Goal: Task Accomplishment & Management: Manage account settings

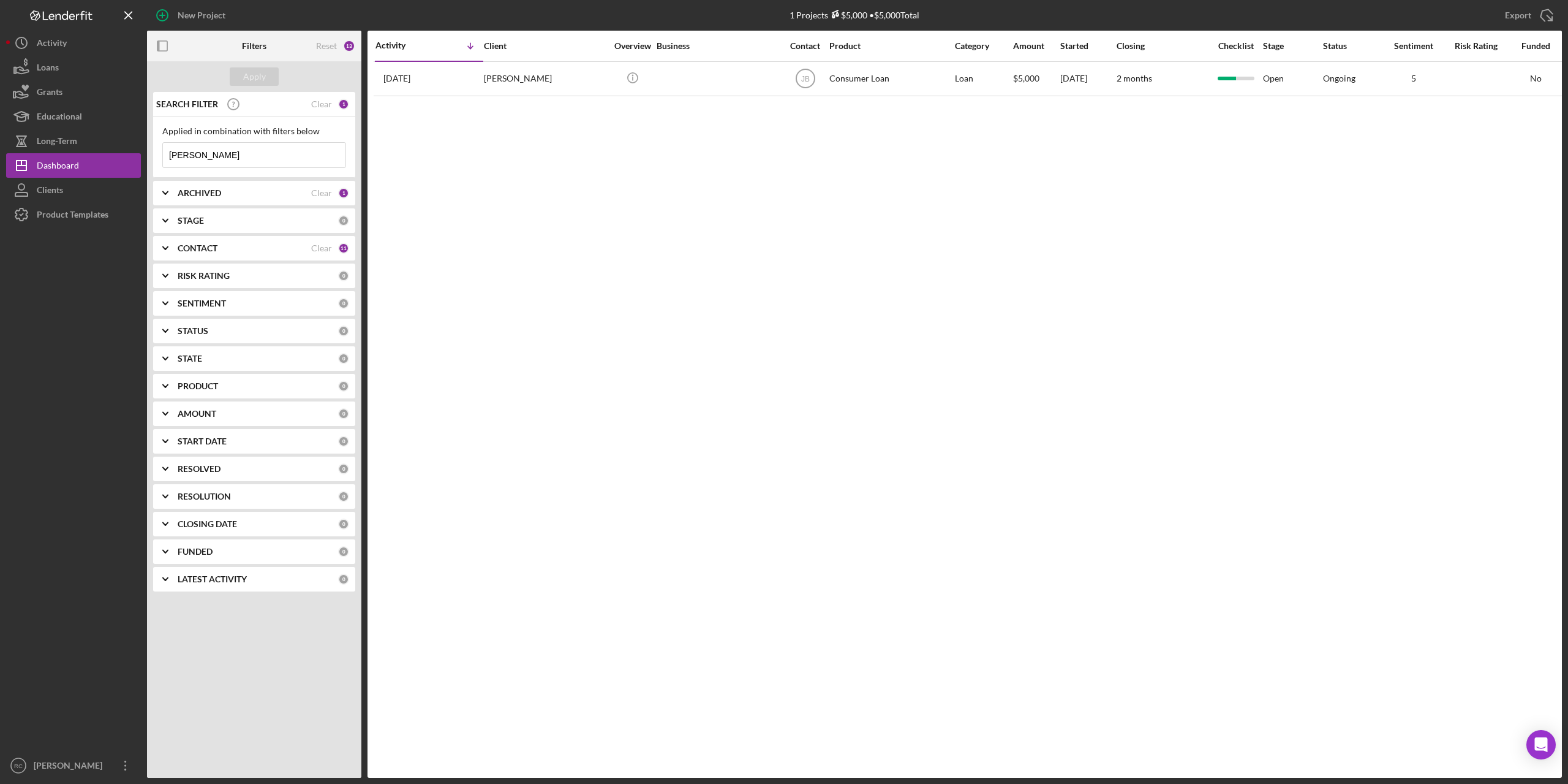
click at [206, 153] on input "[PERSON_NAME]" at bounding box center [254, 155] width 182 height 24
type input "a"
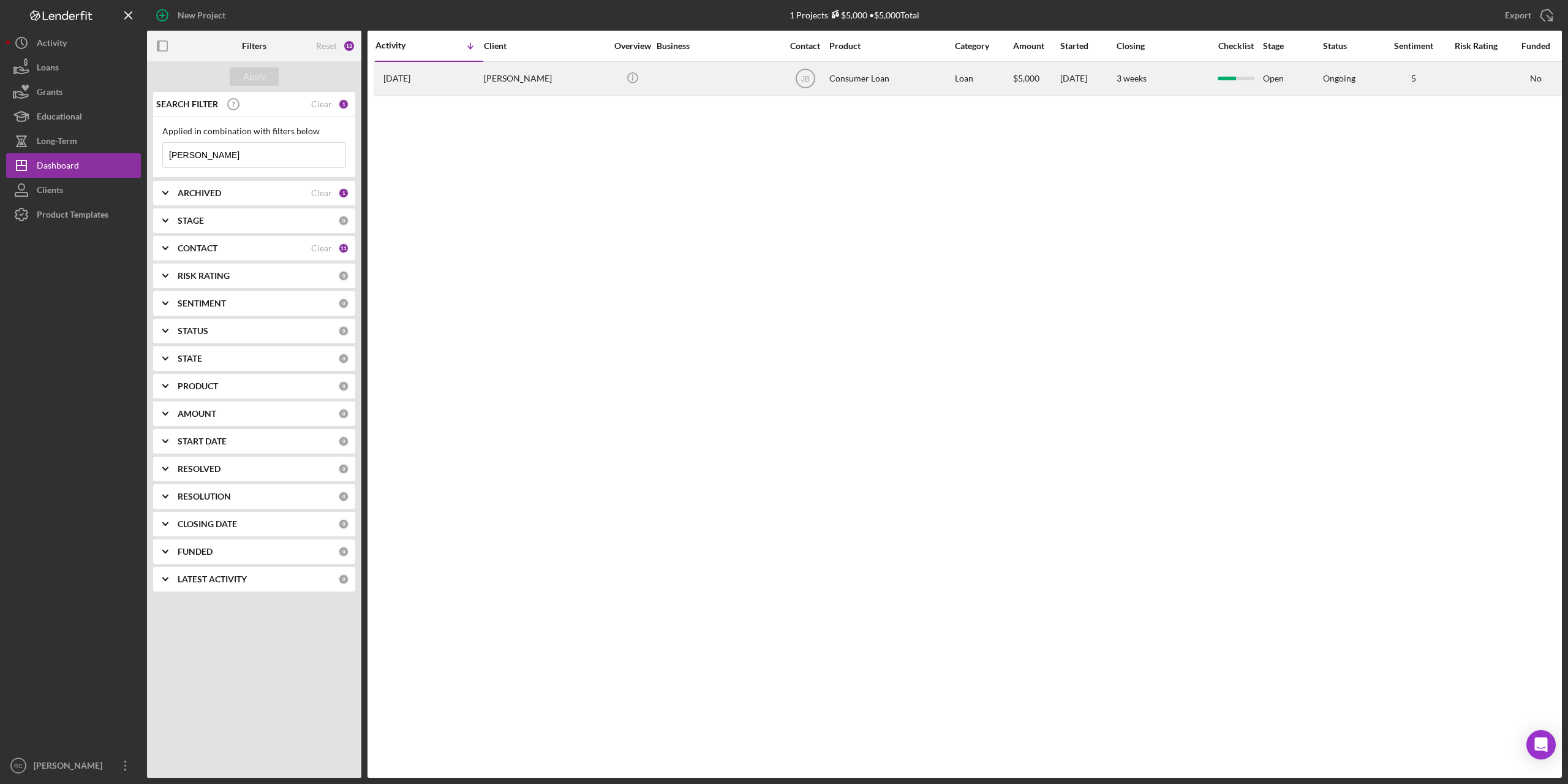
type input "[PERSON_NAME]"
click at [524, 76] on div "[PERSON_NAME]" at bounding box center [545, 78] width 123 height 33
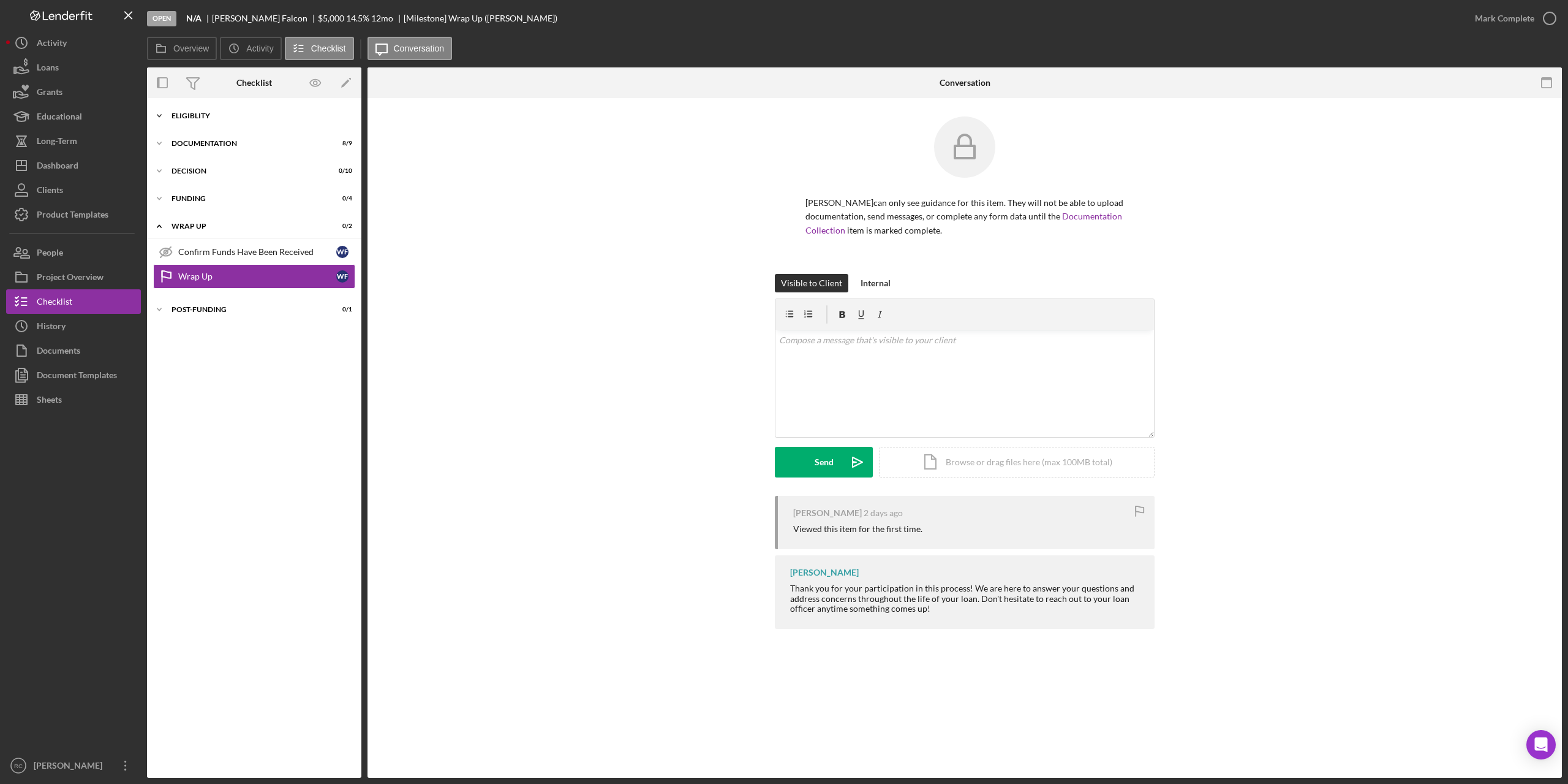
click at [203, 114] on div "Eligiblity" at bounding box center [259, 116] width 175 height 7
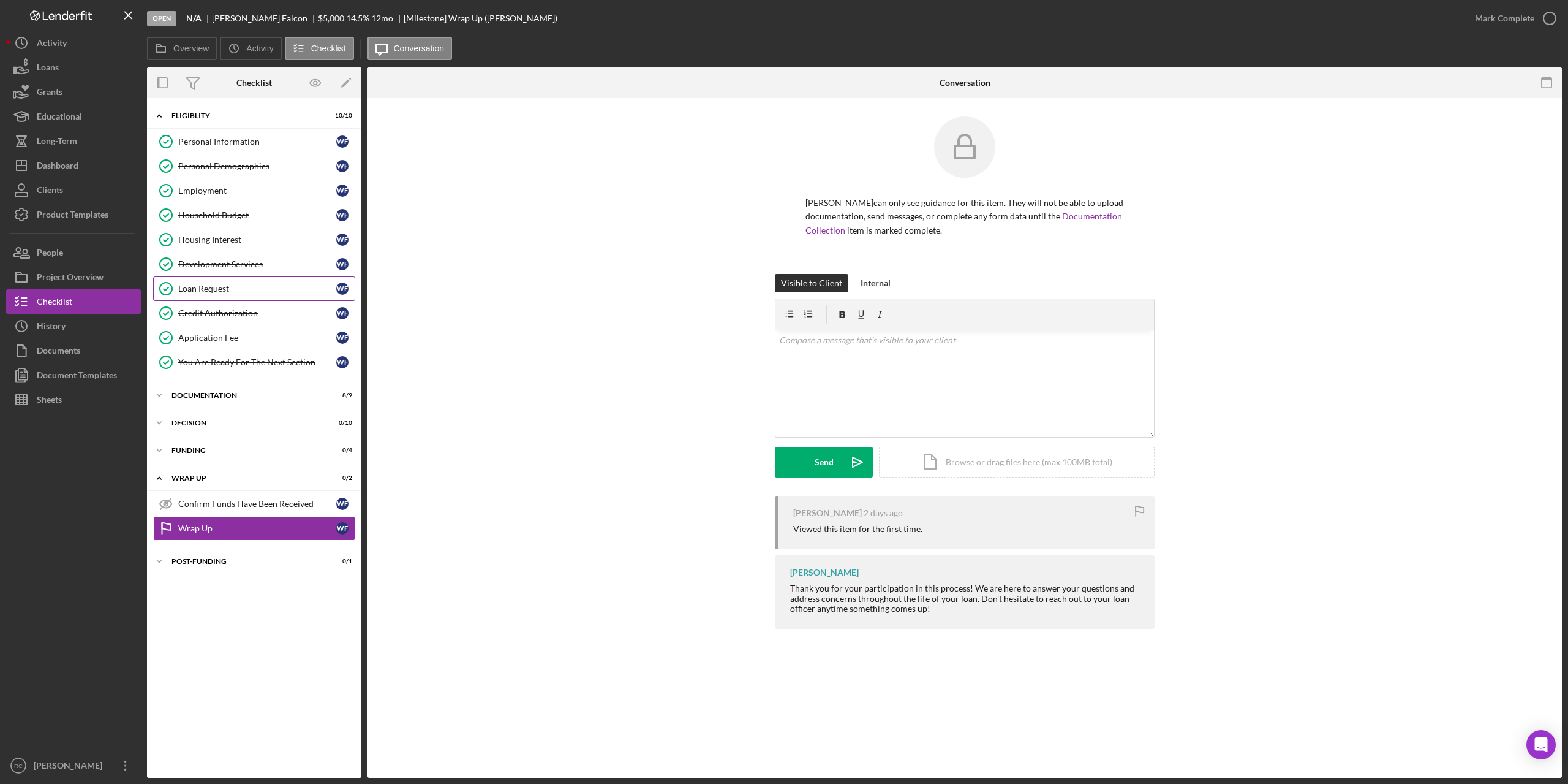
click at [216, 289] on div "Loan Request" at bounding box center [257, 288] width 158 height 10
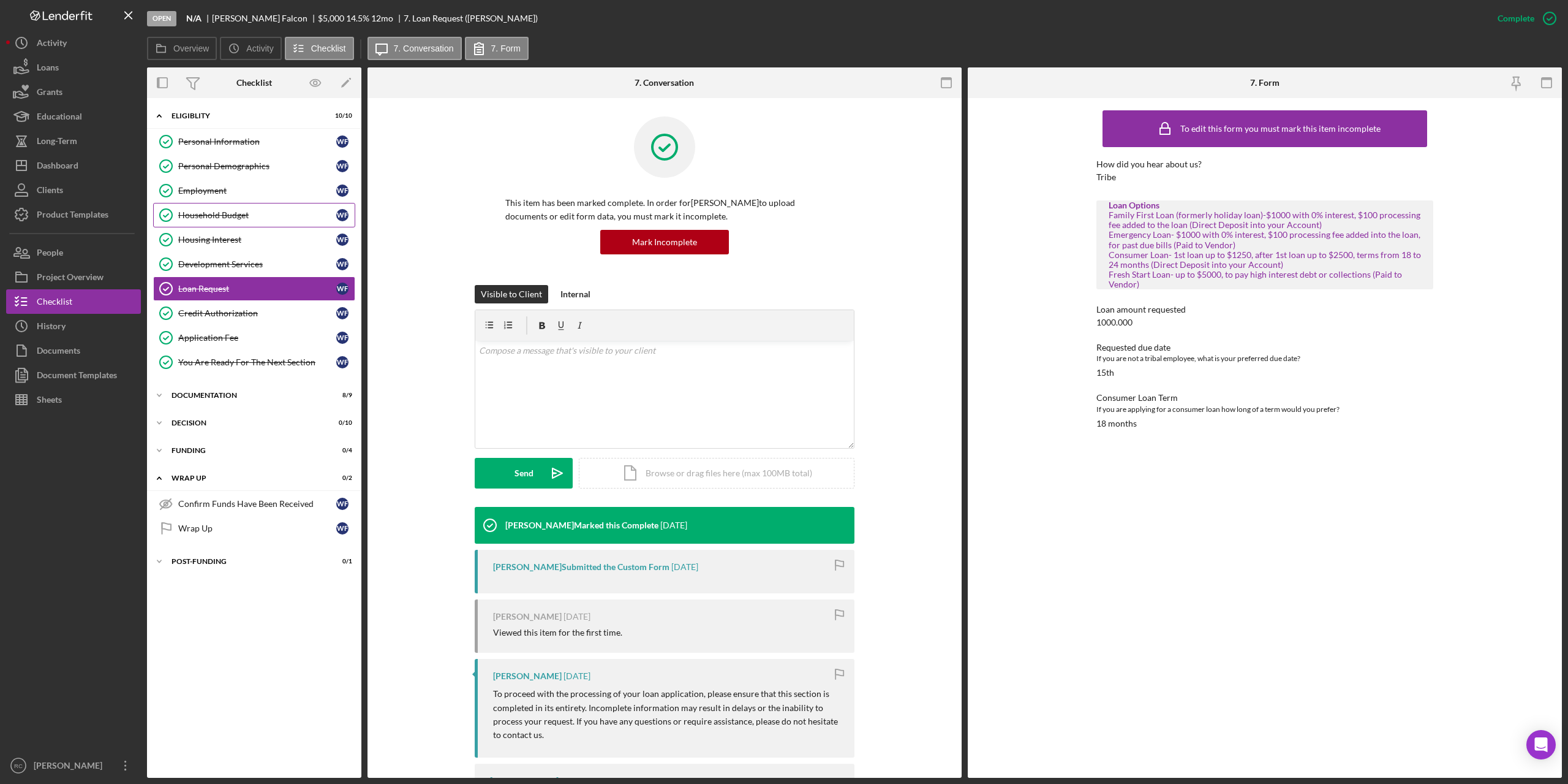
click at [223, 219] on div "Household Budget" at bounding box center [257, 214] width 158 height 10
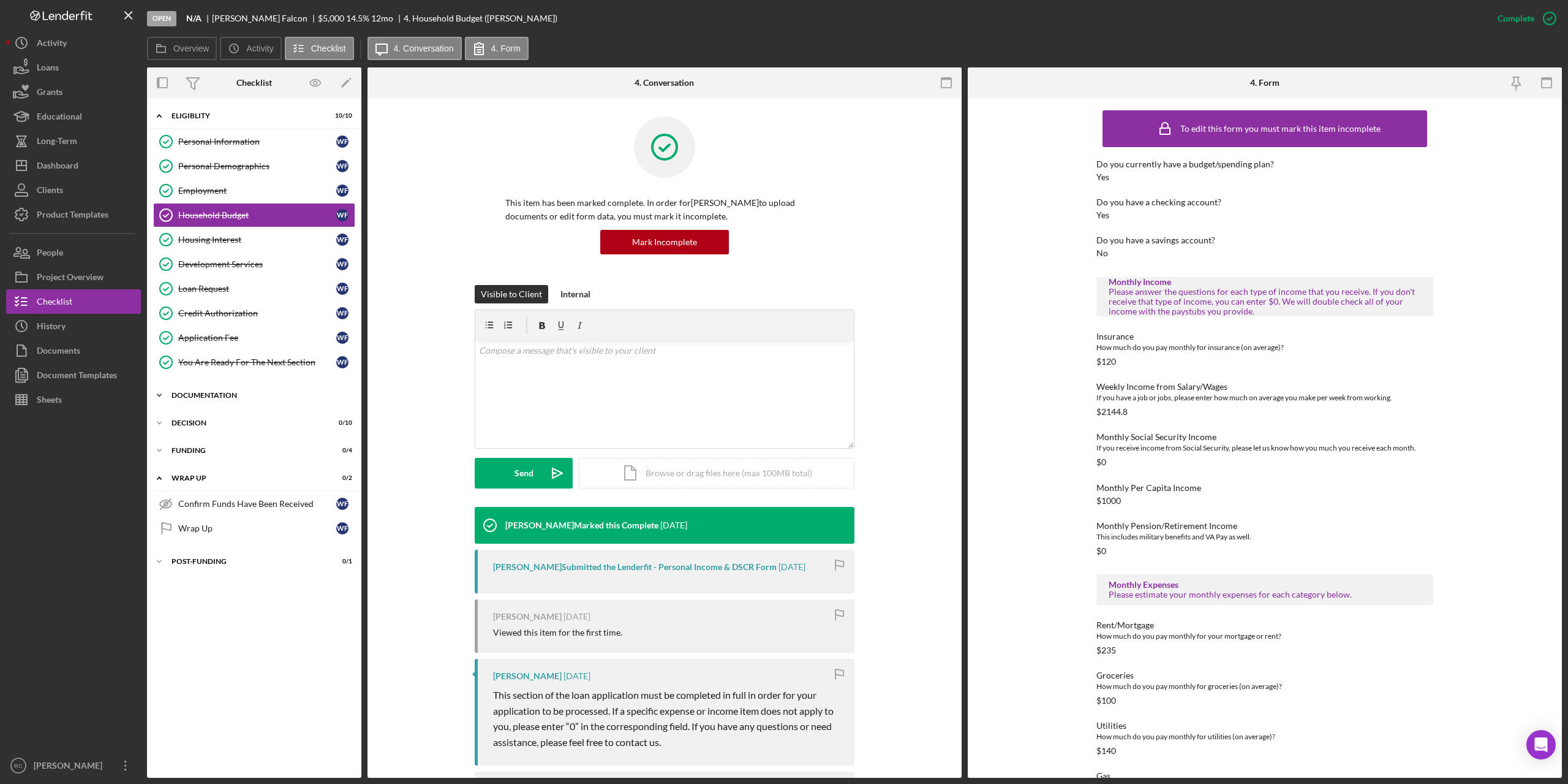
click at [216, 392] on div "Documentation" at bounding box center [259, 395] width 175 height 7
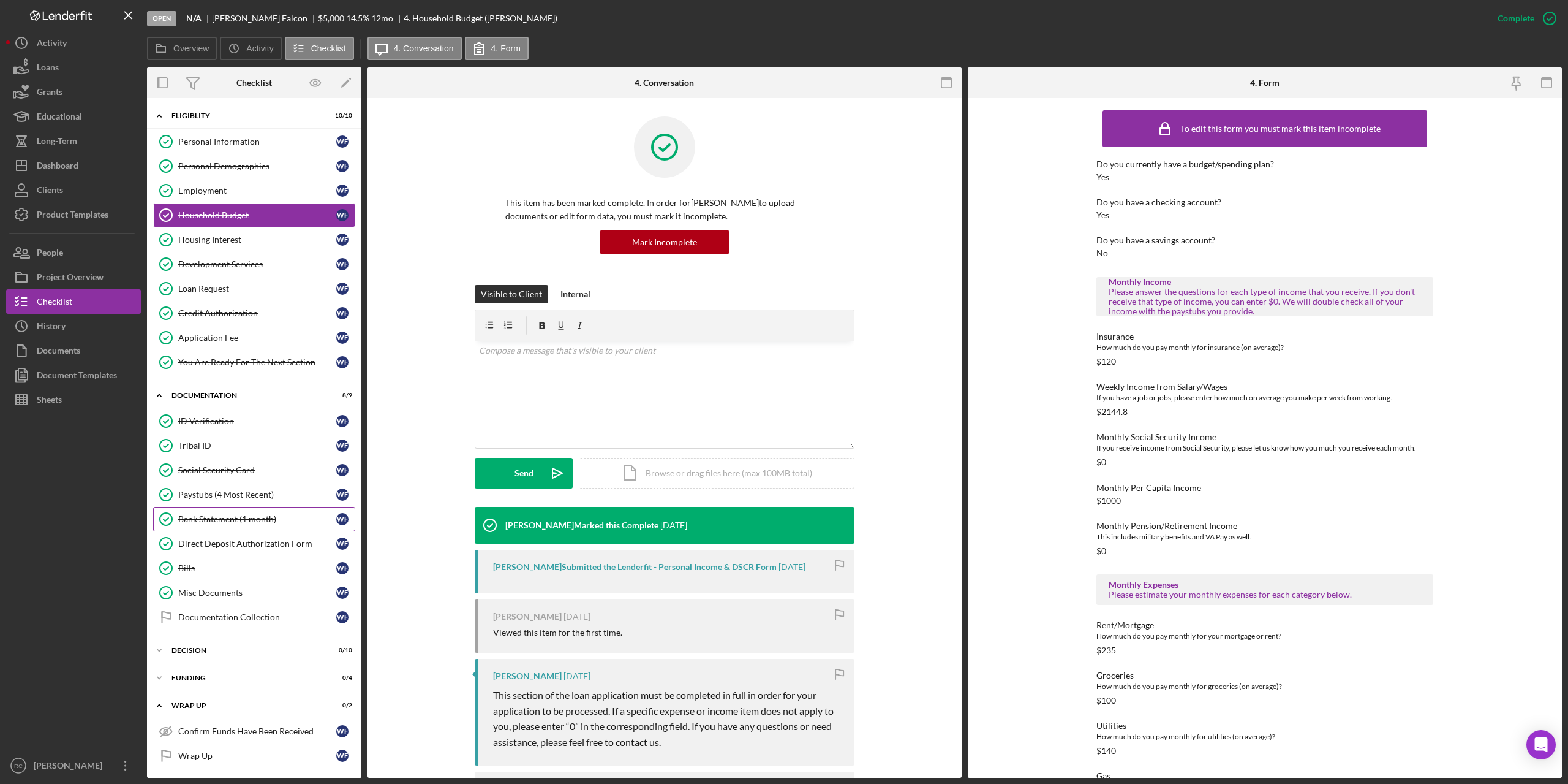
click at [213, 519] on div "Bank Statement (1 month)" at bounding box center [257, 519] width 158 height 10
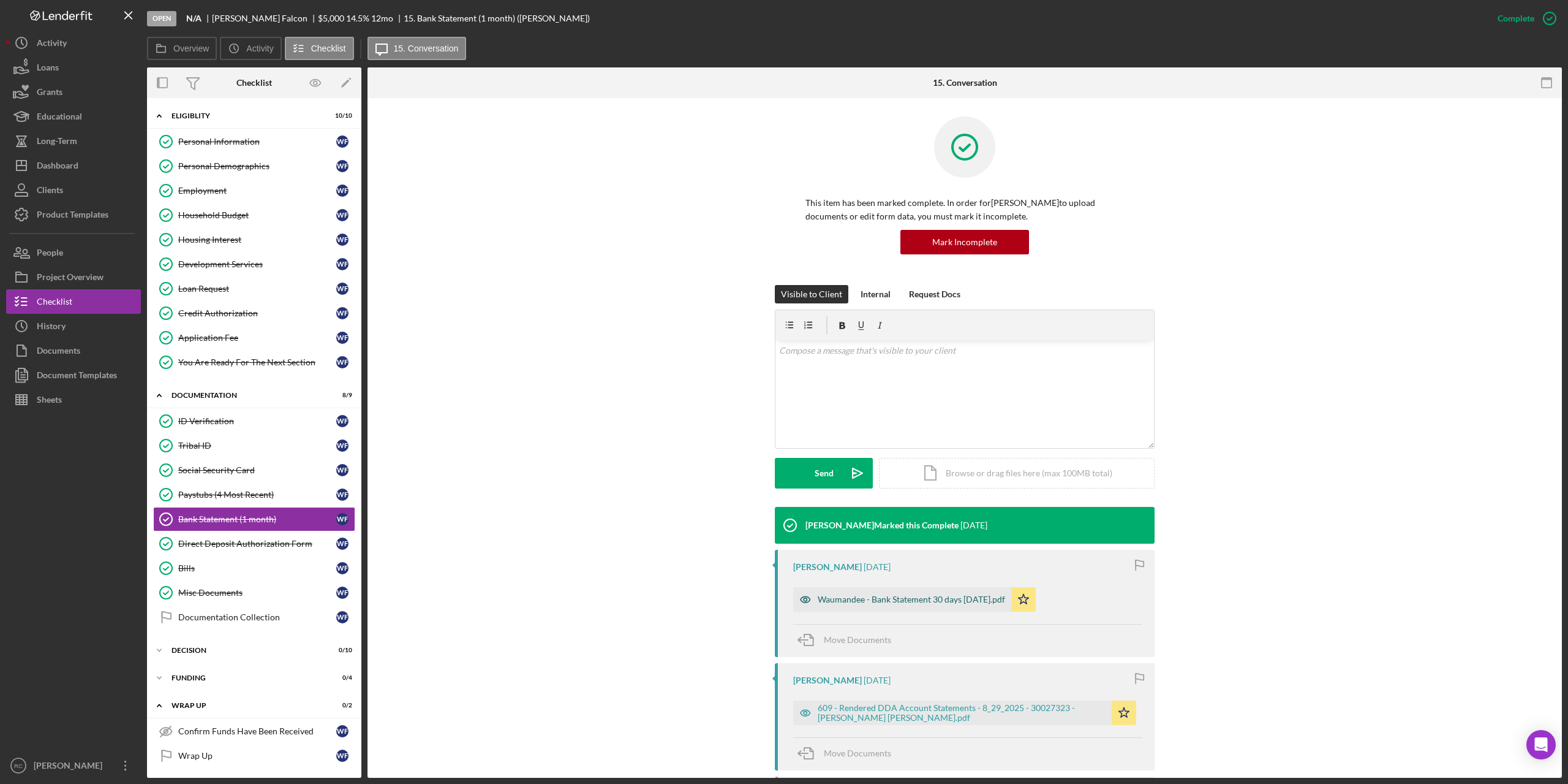
click at [902, 595] on div "Waumandee - Bank Statement 30 days [DATE].pdf" at bounding box center [911, 599] width 187 height 10
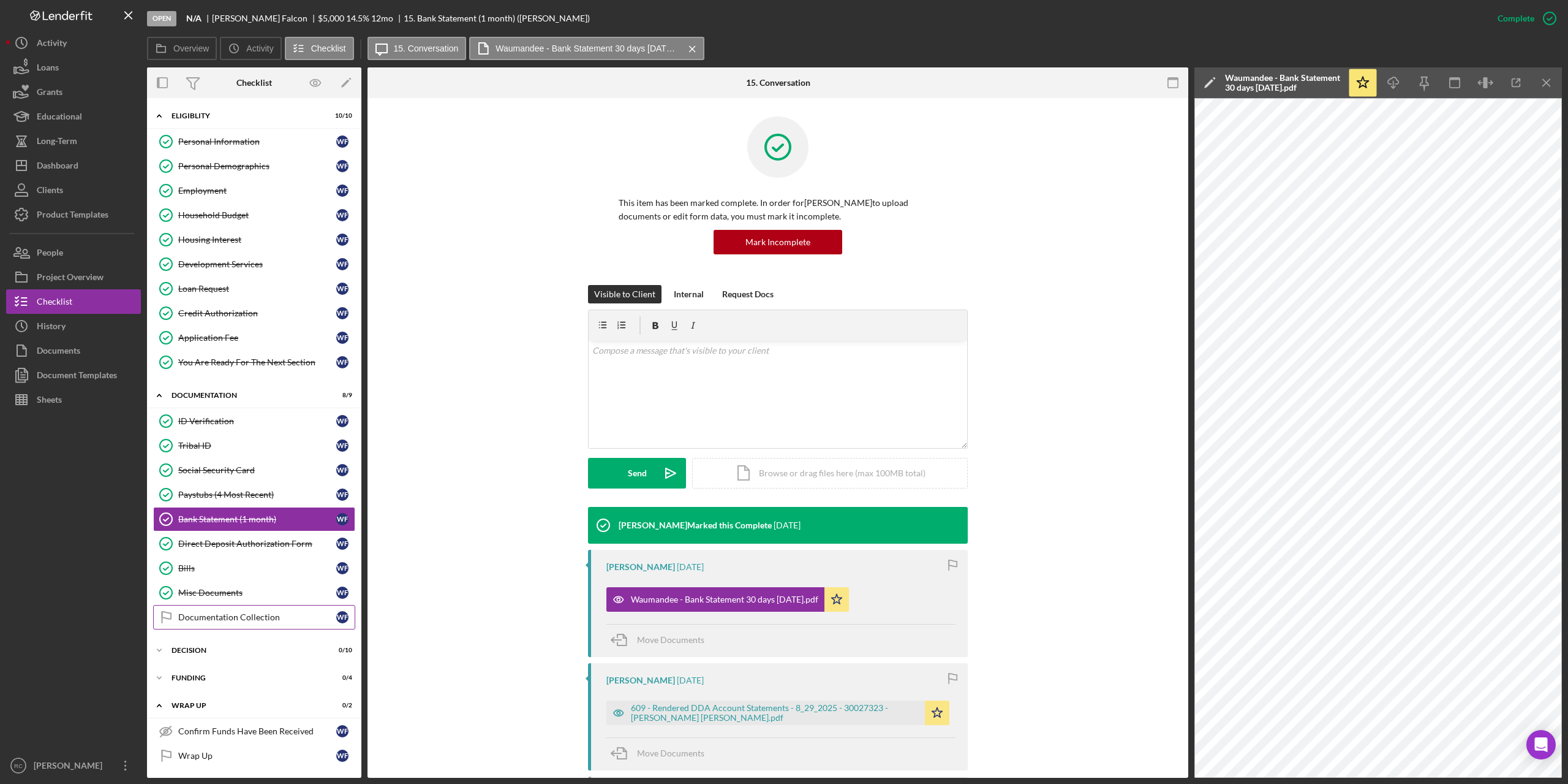
click at [209, 614] on div "Documentation Collection" at bounding box center [257, 616] width 158 height 10
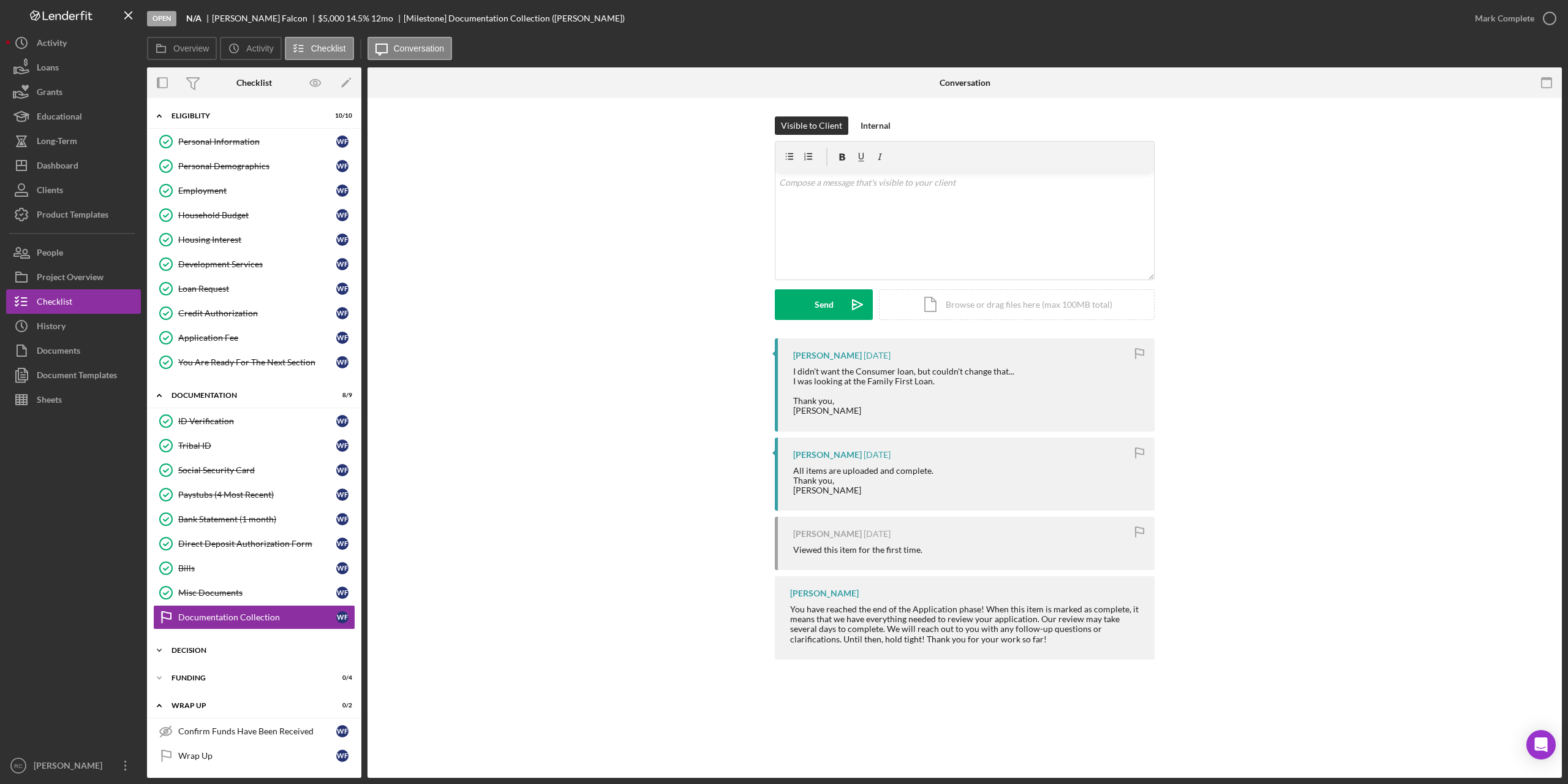
click at [193, 650] on div "Decision" at bounding box center [259, 650] width 175 height 7
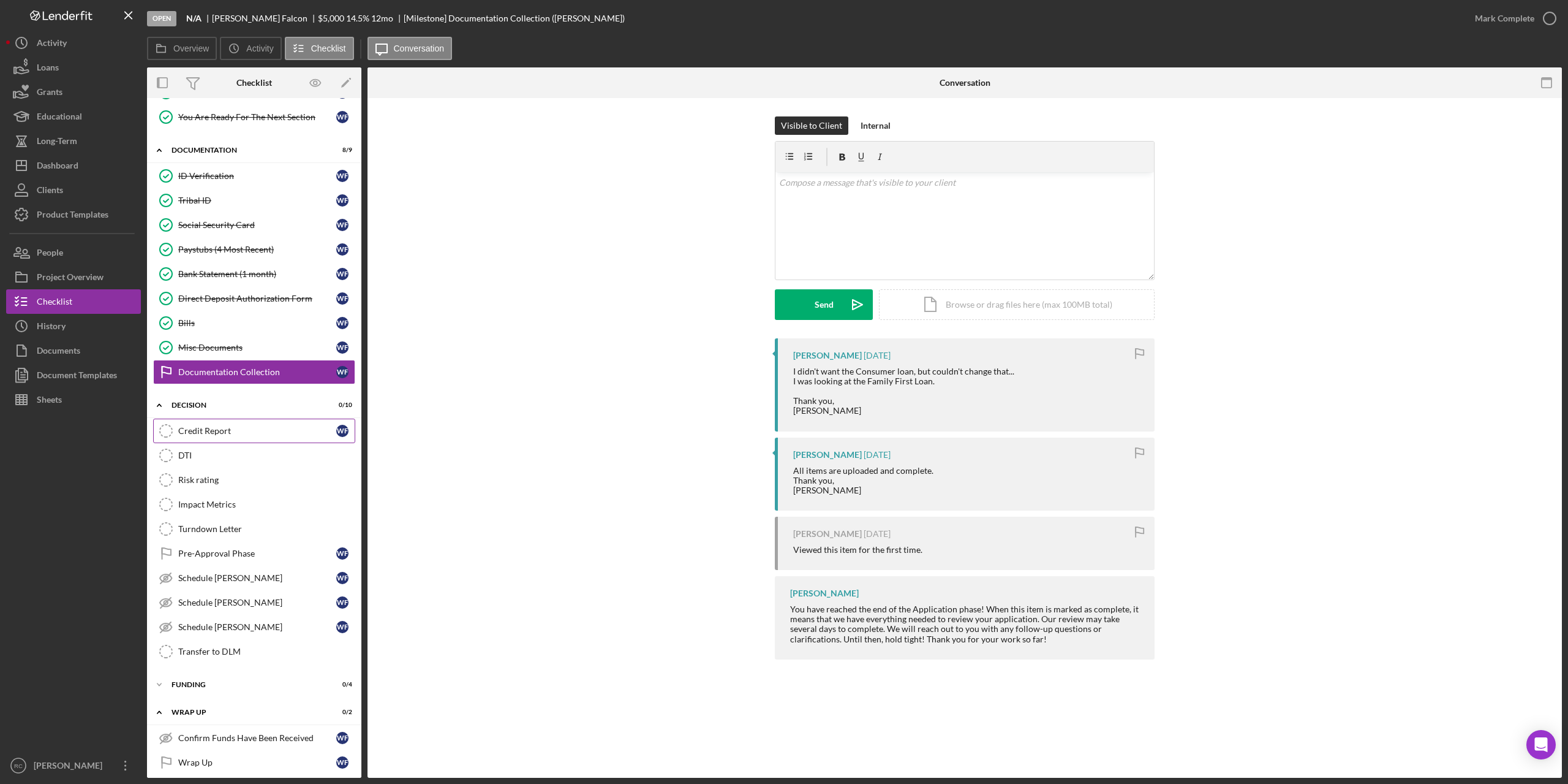
click at [207, 428] on div "Credit Report" at bounding box center [257, 430] width 158 height 10
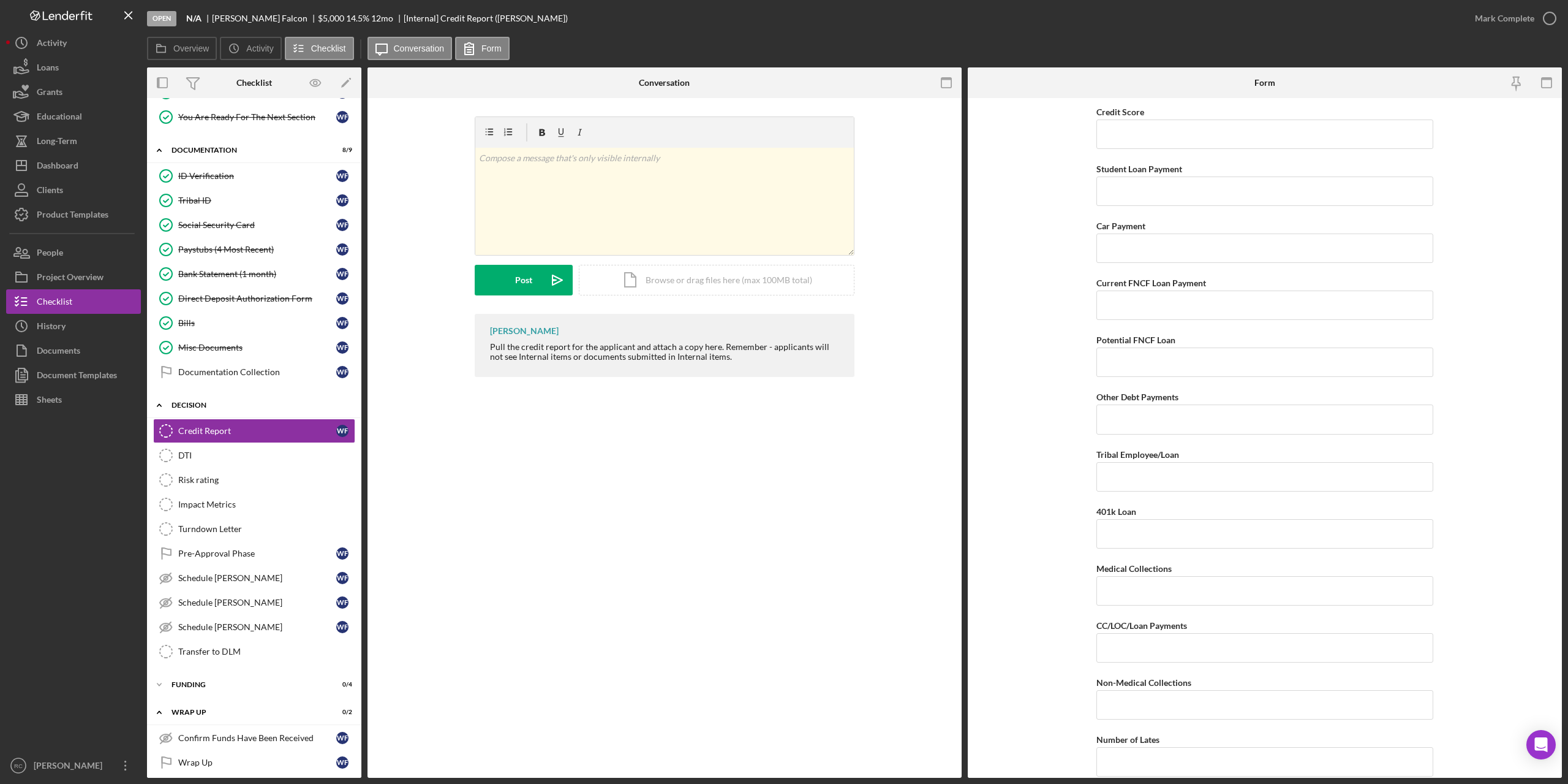
click at [193, 400] on div "Icon/Expander Decision 0 / 10" at bounding box center [254, 405] width 214 height 25
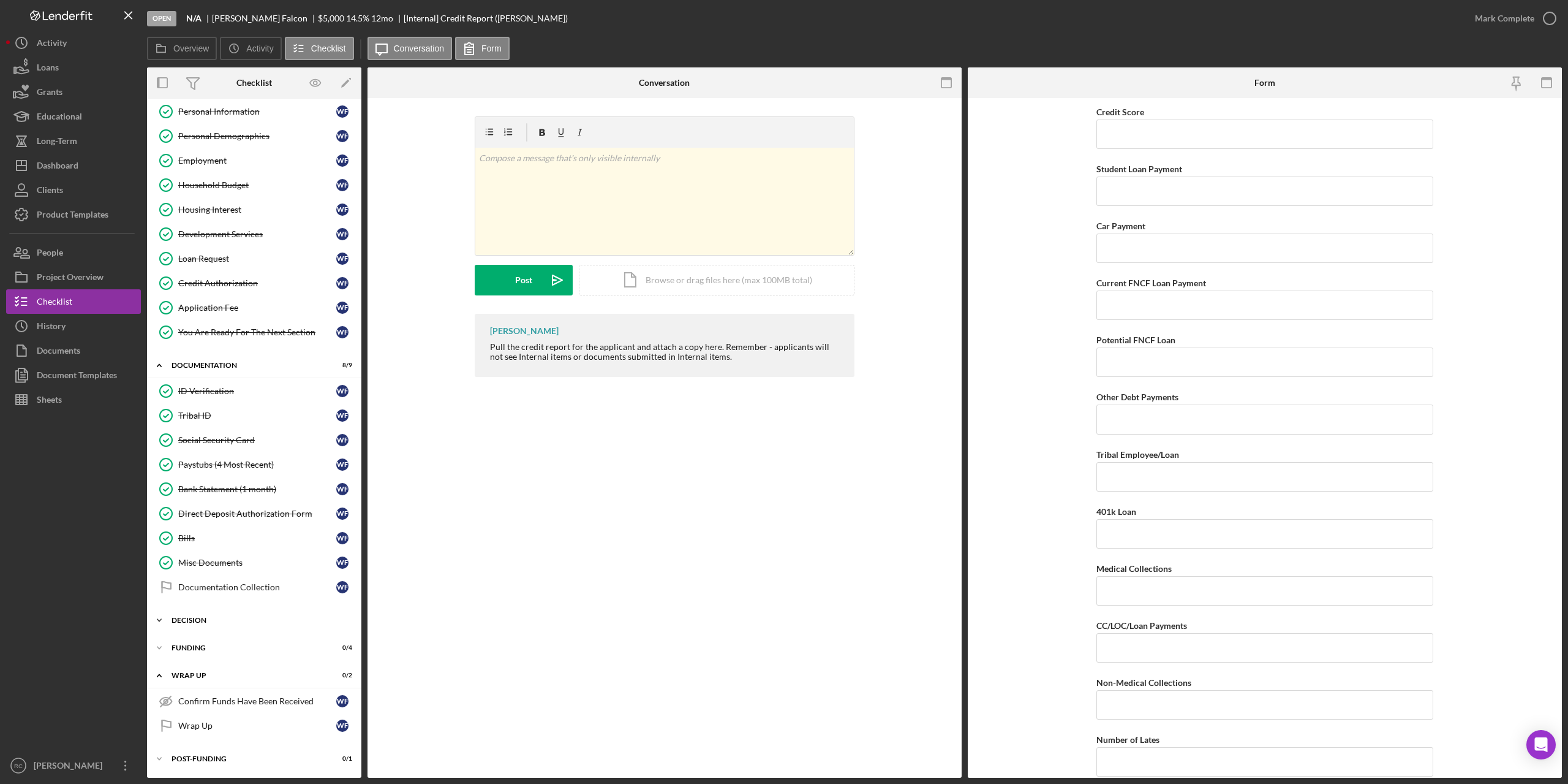
scroll to position [30, 0]
click at [192, 618] on div "Decision" at bounding box center [259, 620] width 175 height 7
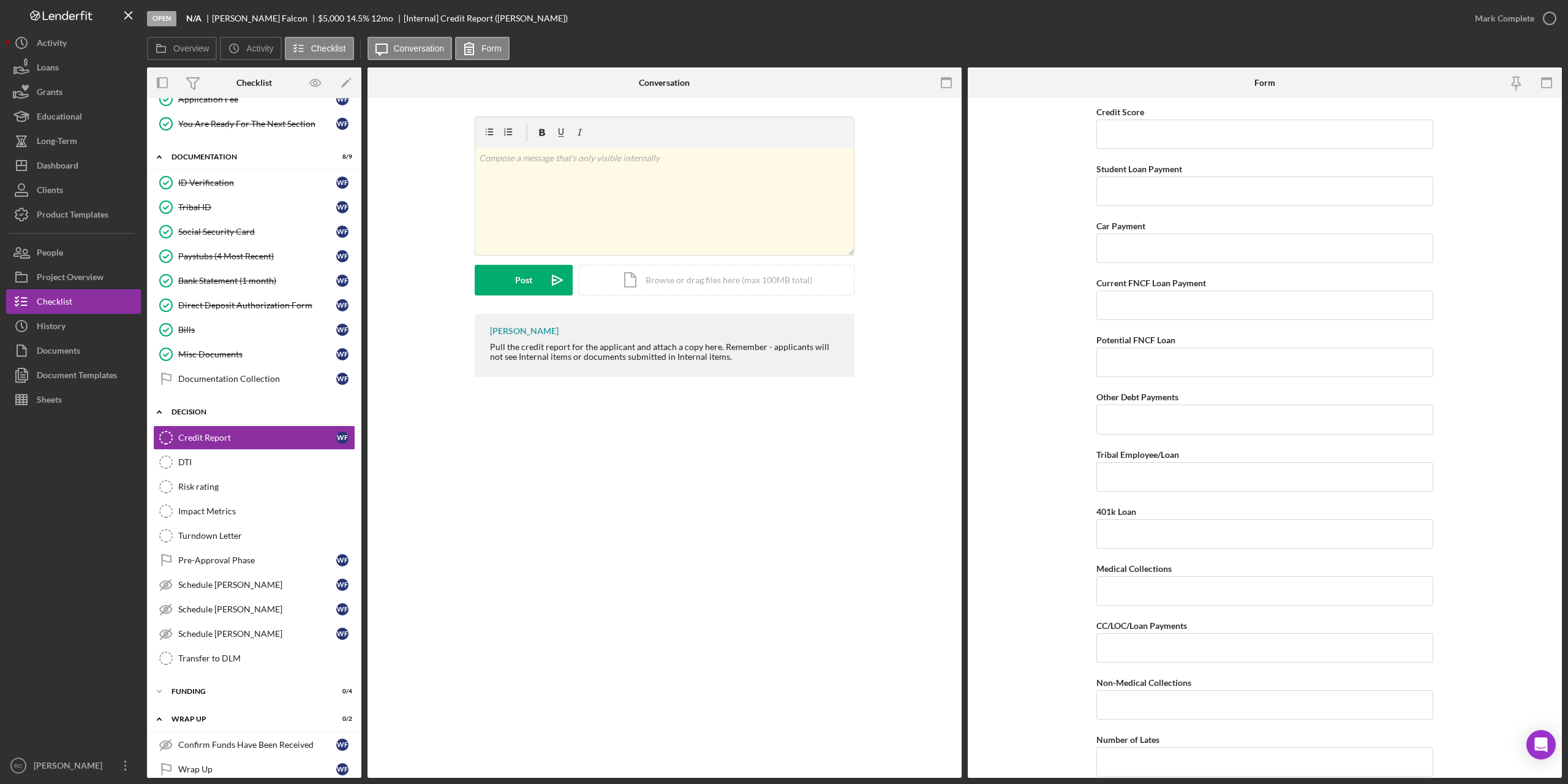
click at [180, 410] on div "Decision" at bounding box center [259, 412] width 175 height 7
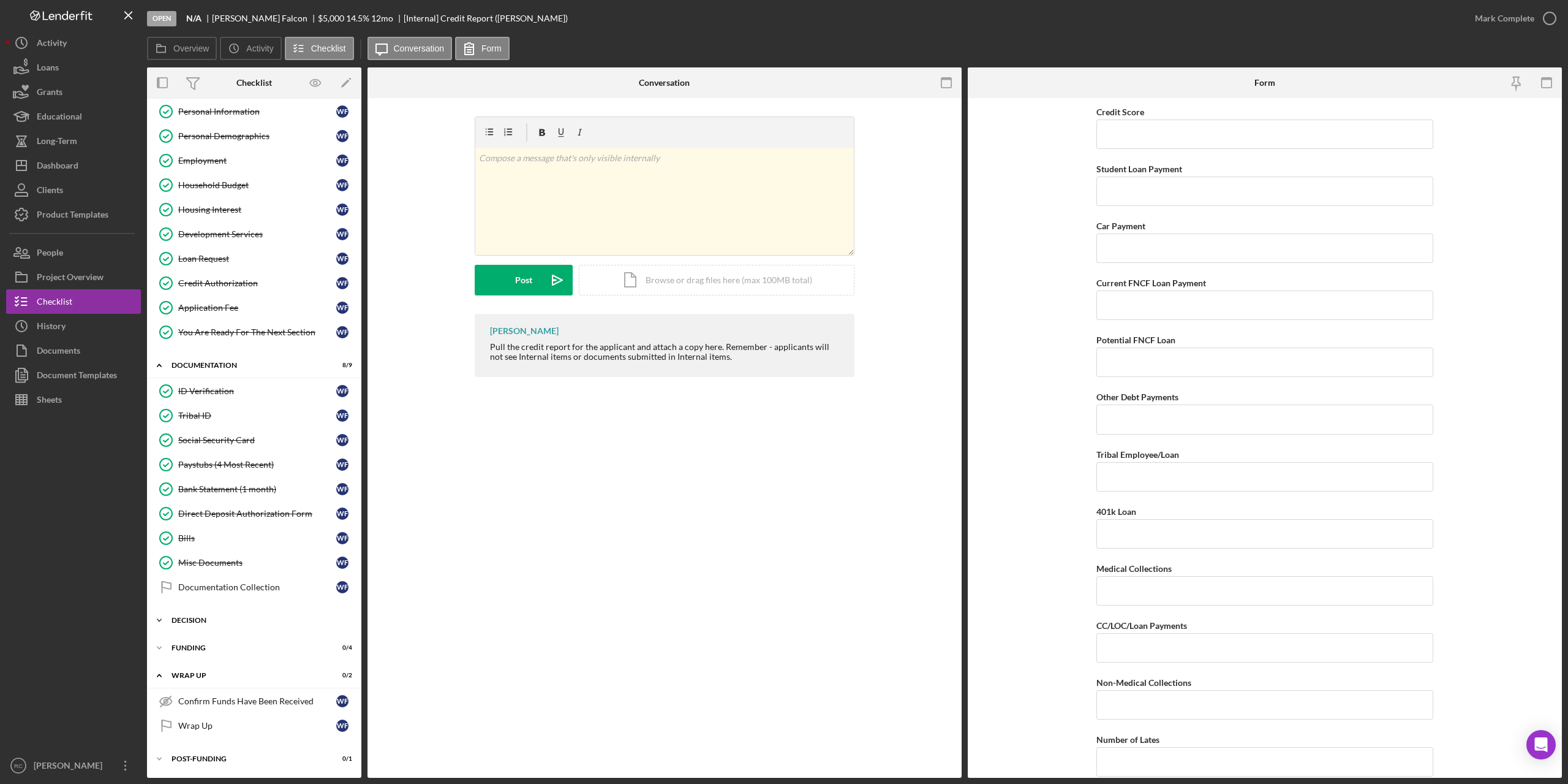
click at [184, 617] on div "Decision" at bounding box center [259, 620] width 175 height 7
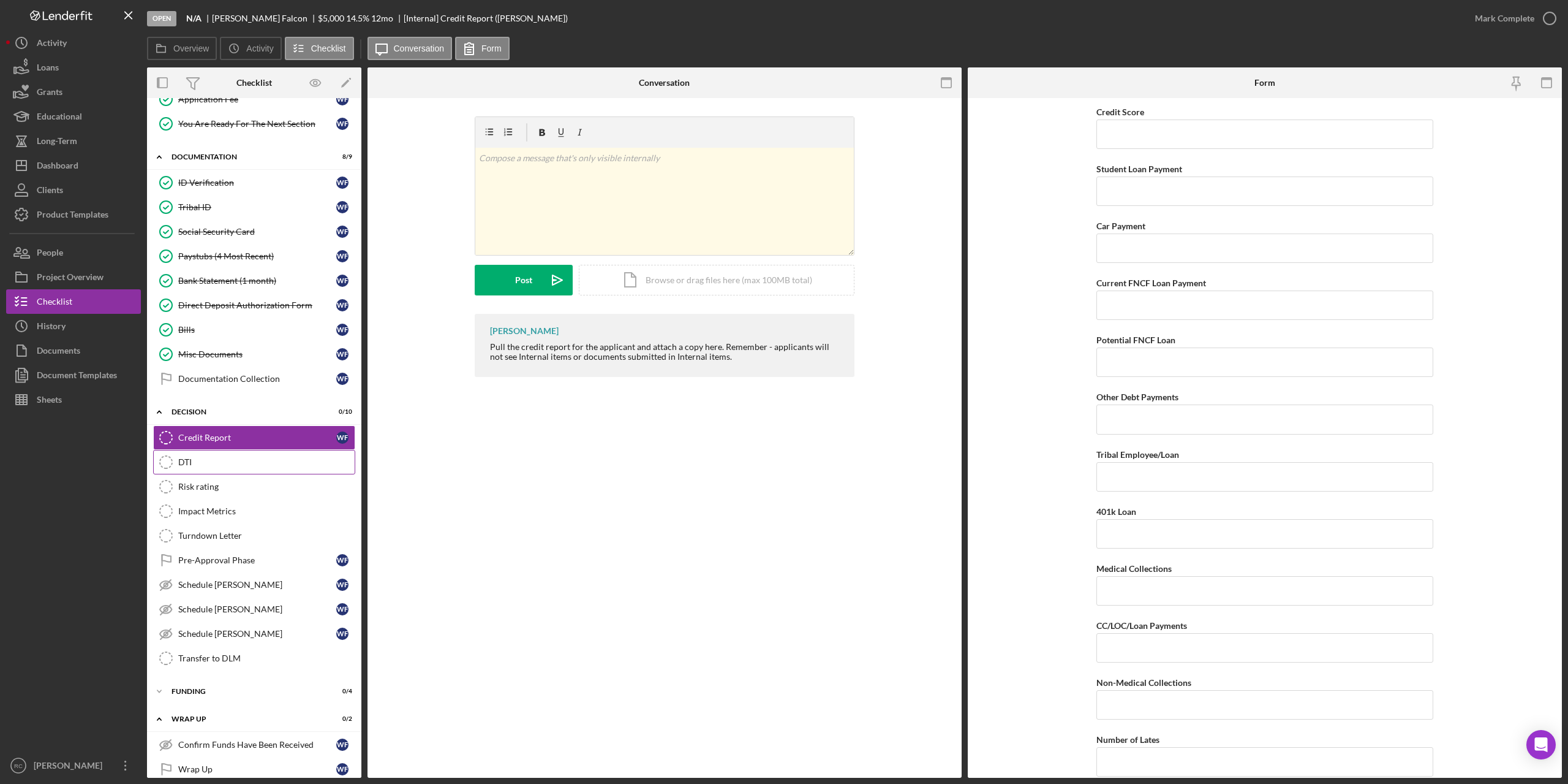
click at [185, 460] on div "DTI" at bounding box center [266, 462] width 177 height 10
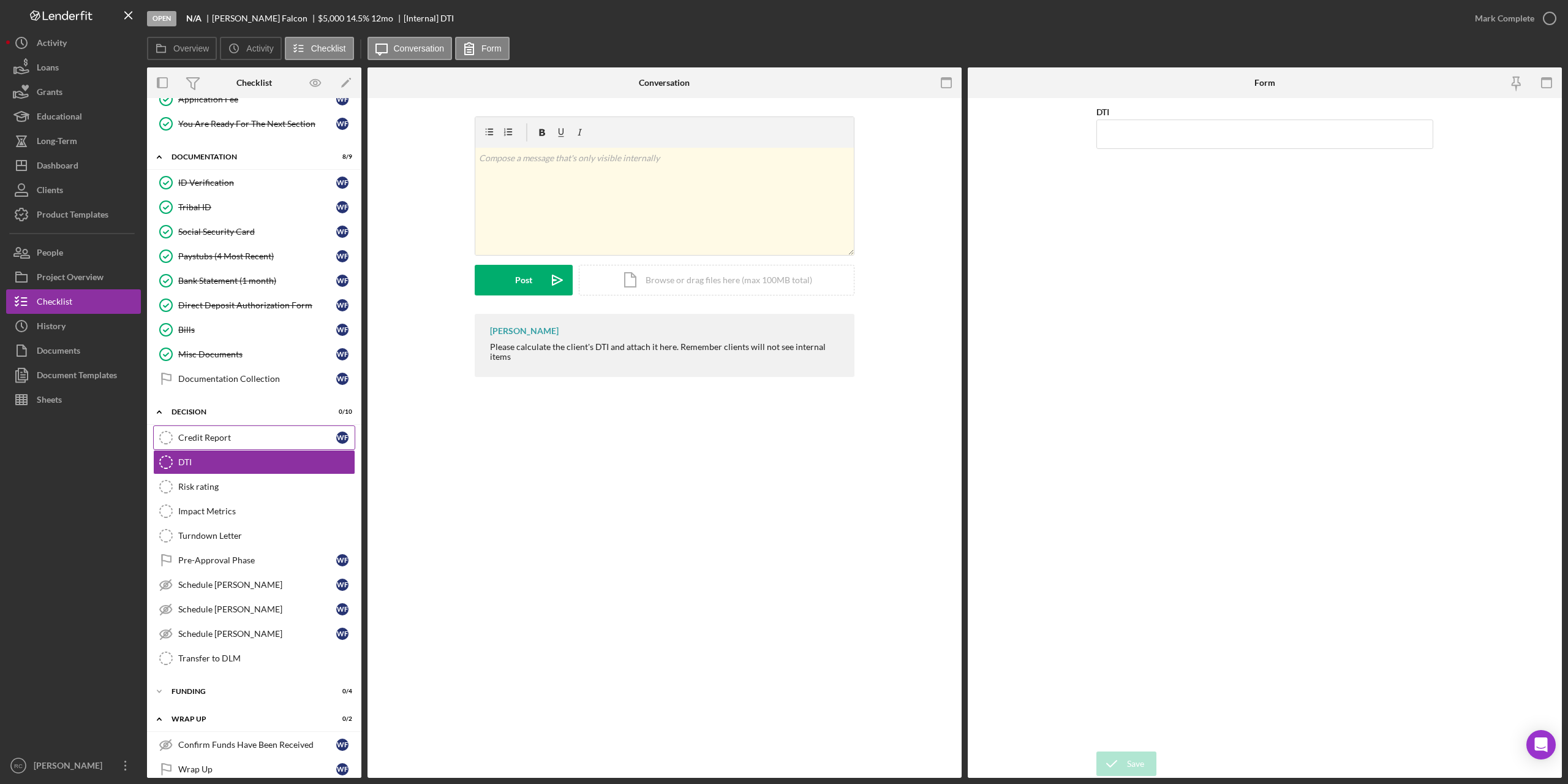
click at [191, 431] on link "Credit Report Credit Report W F" at bounding box center [254, 437] width 202 height 24
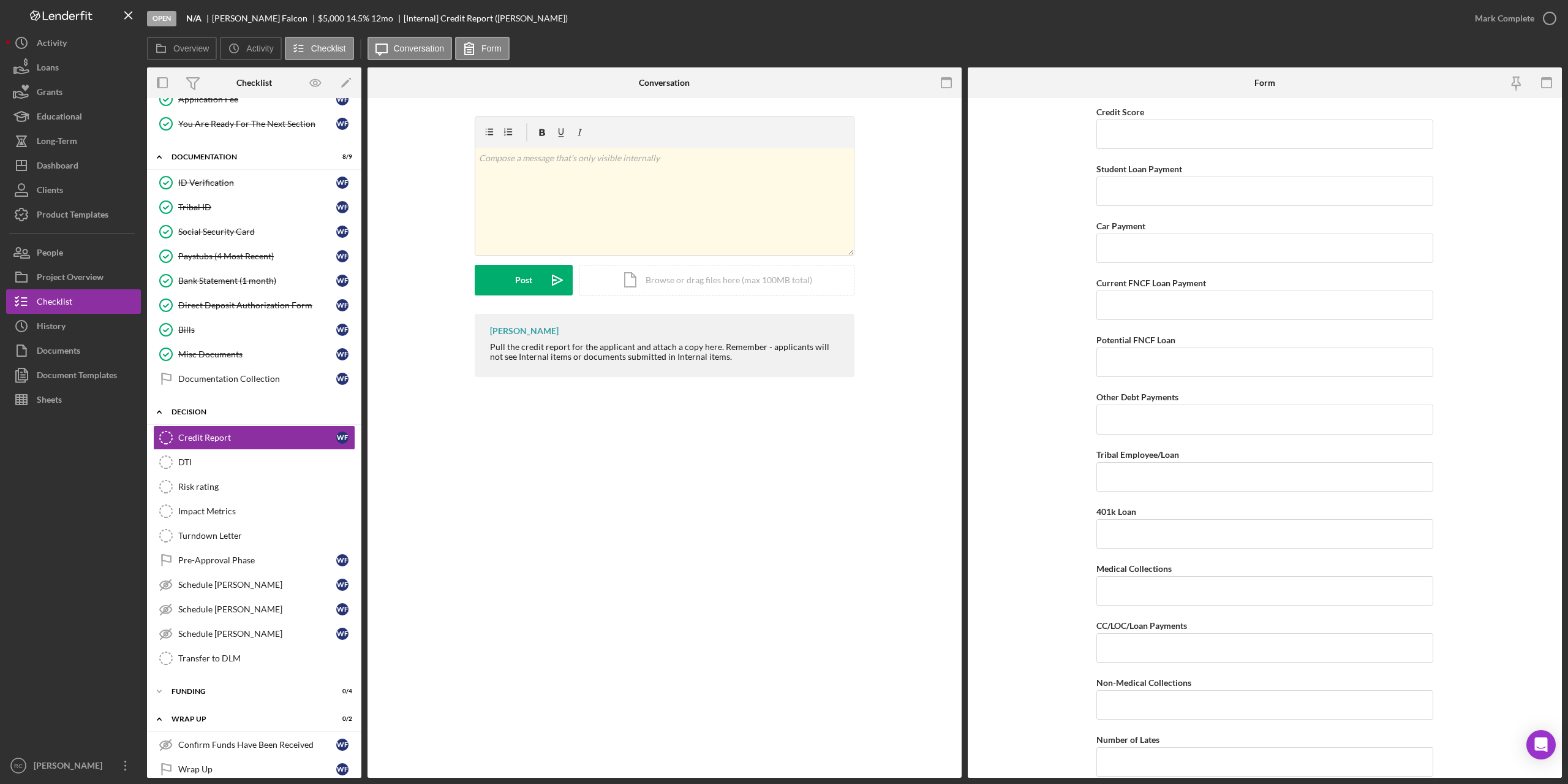
click at [191, 410] on div "Decision" at bounding box center [259, 412] width 175 height 7
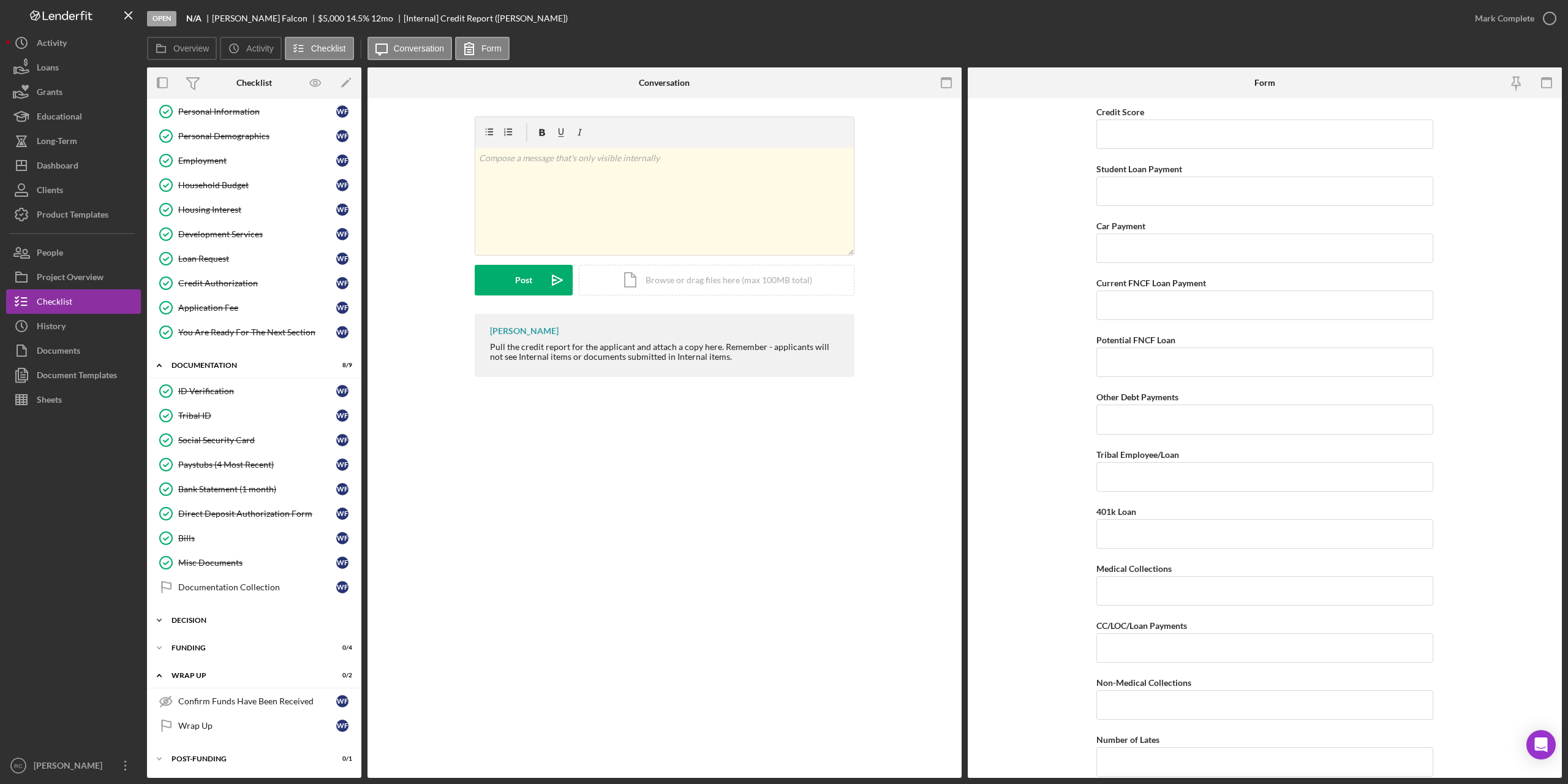
scroll to position [30, 0]
click at [220, 329] on div "You Are Ready For The Next Section" at bounding box center [257, 332] width 158 height 10
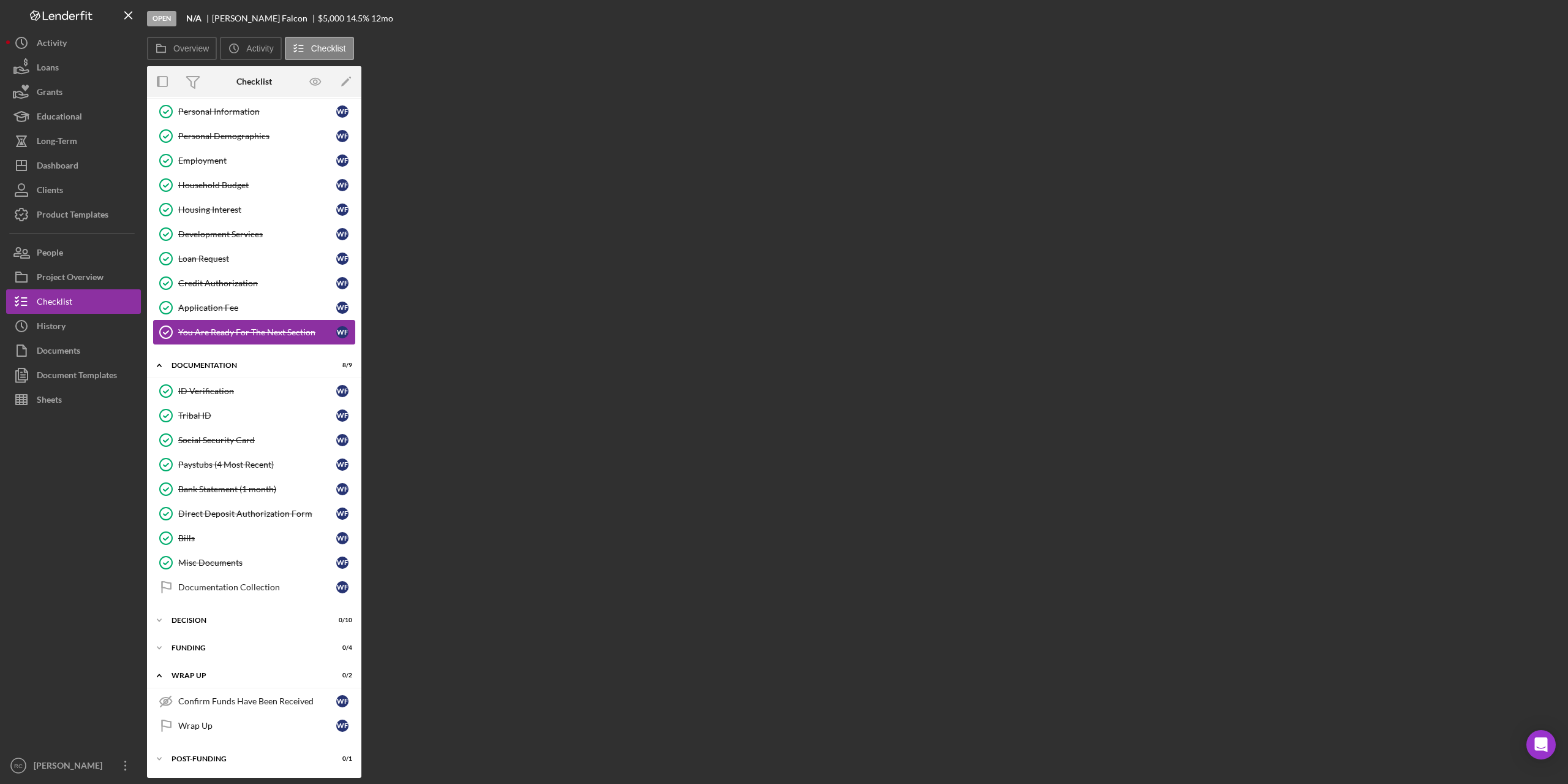
scroll to position [30, 0]
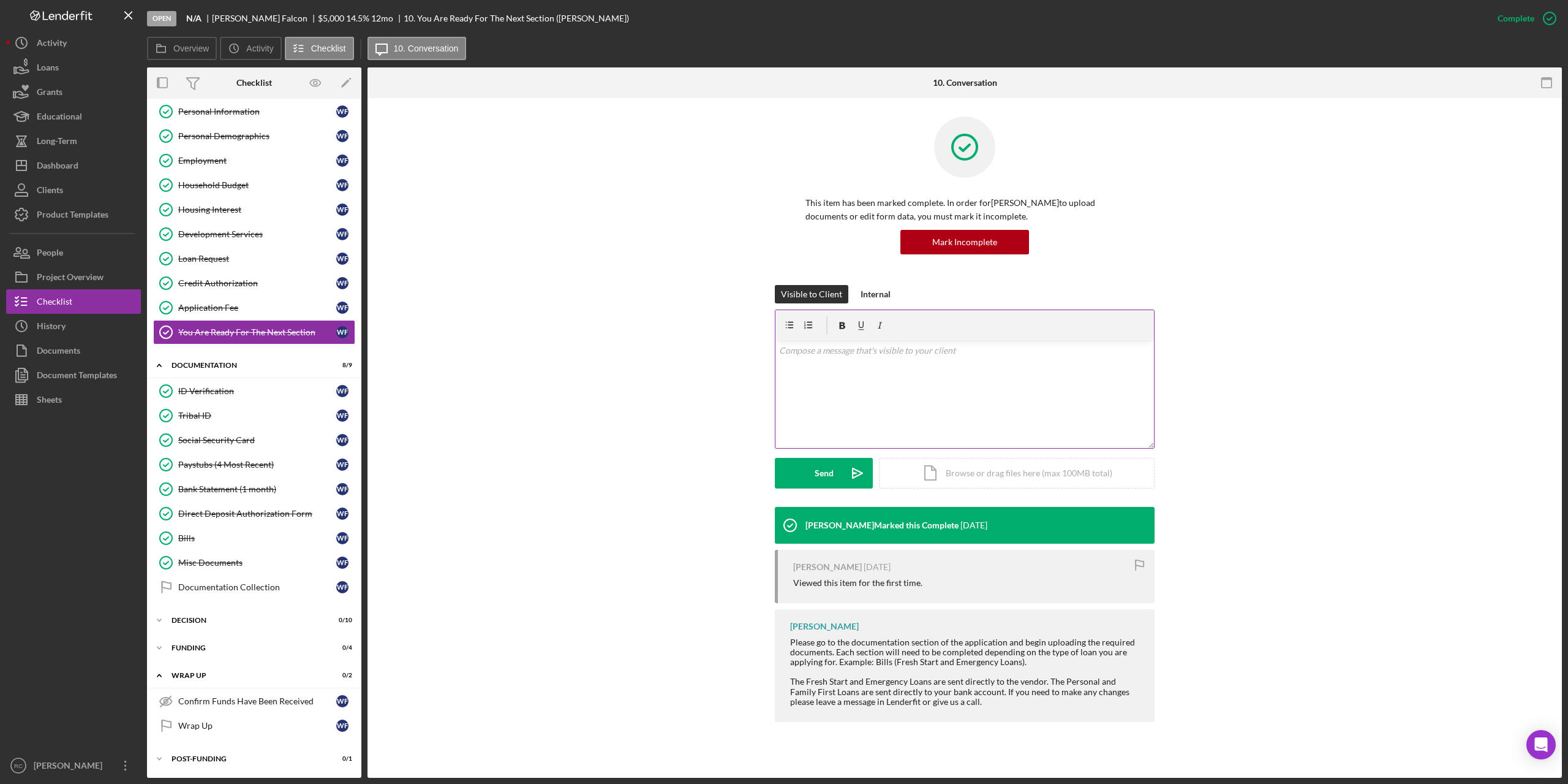
click at [823, 361] on div "v Color teal Color pink Remove color Add row above Add row below Add column bef…" at bounding box center [965, 394] width 379 height 107
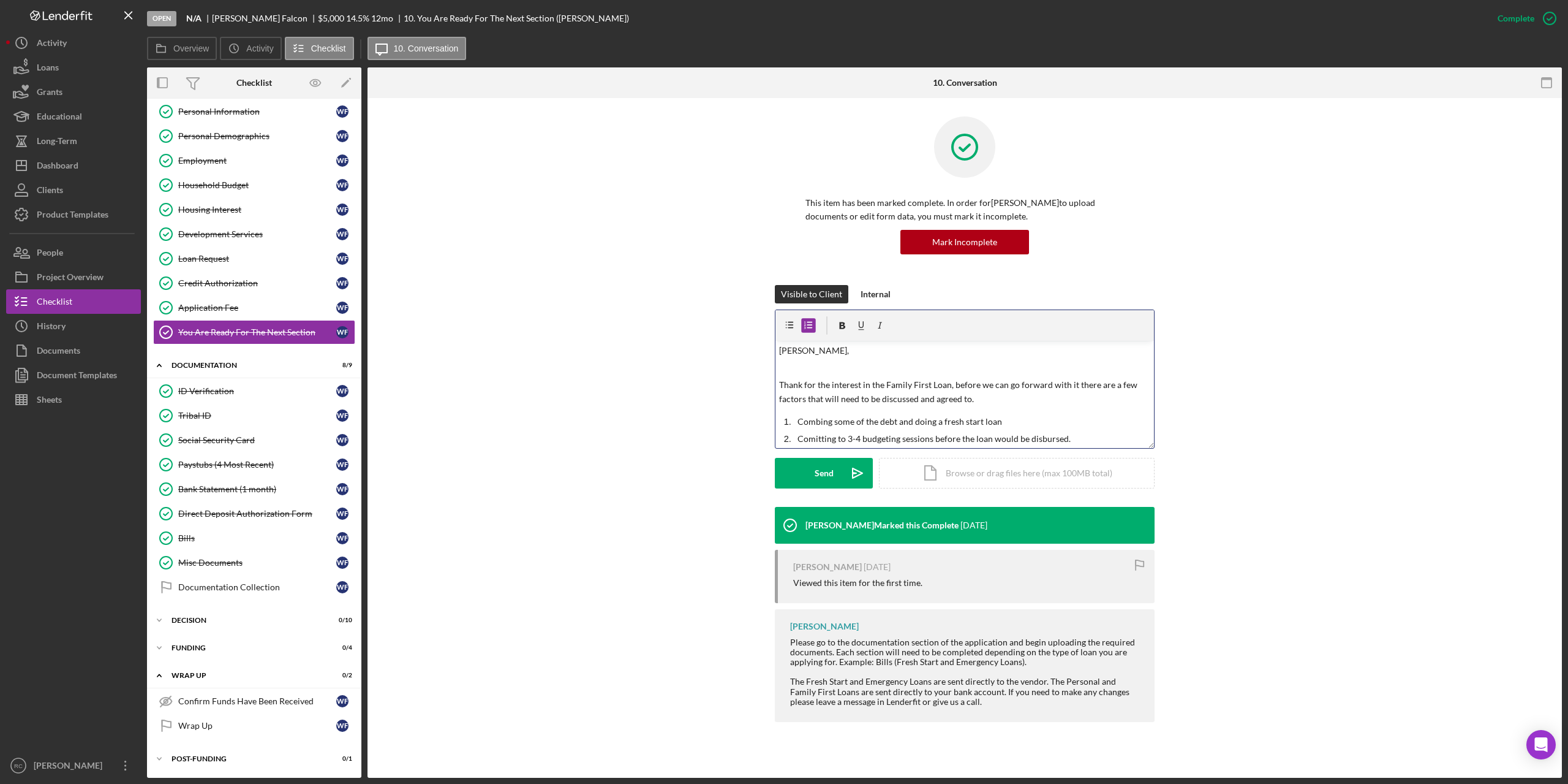
click at [1327, 375] on div "Visible to Client Internal v Color teal Color pink Remove color Add row above A…" at bounding box center [965, 396] width 1158 height 222
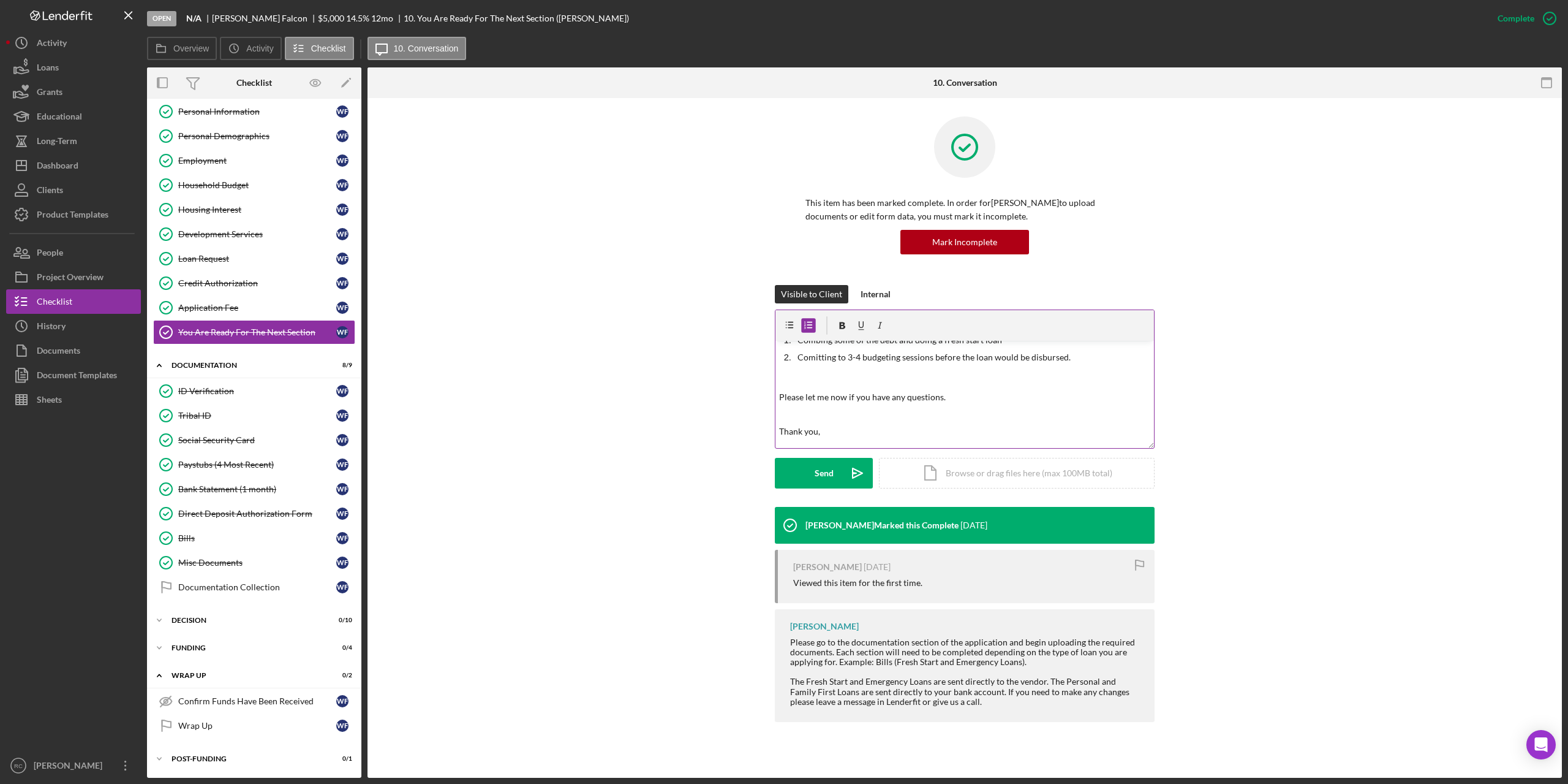
scroll to position [110, 0]
click at [969, 372] on p "Please let me now if you have any questions." at bounding box center [965, 369] width 372 height 13
click at [818, 472] on div "Send" at bounding box center [824, 473] width 19 height 31
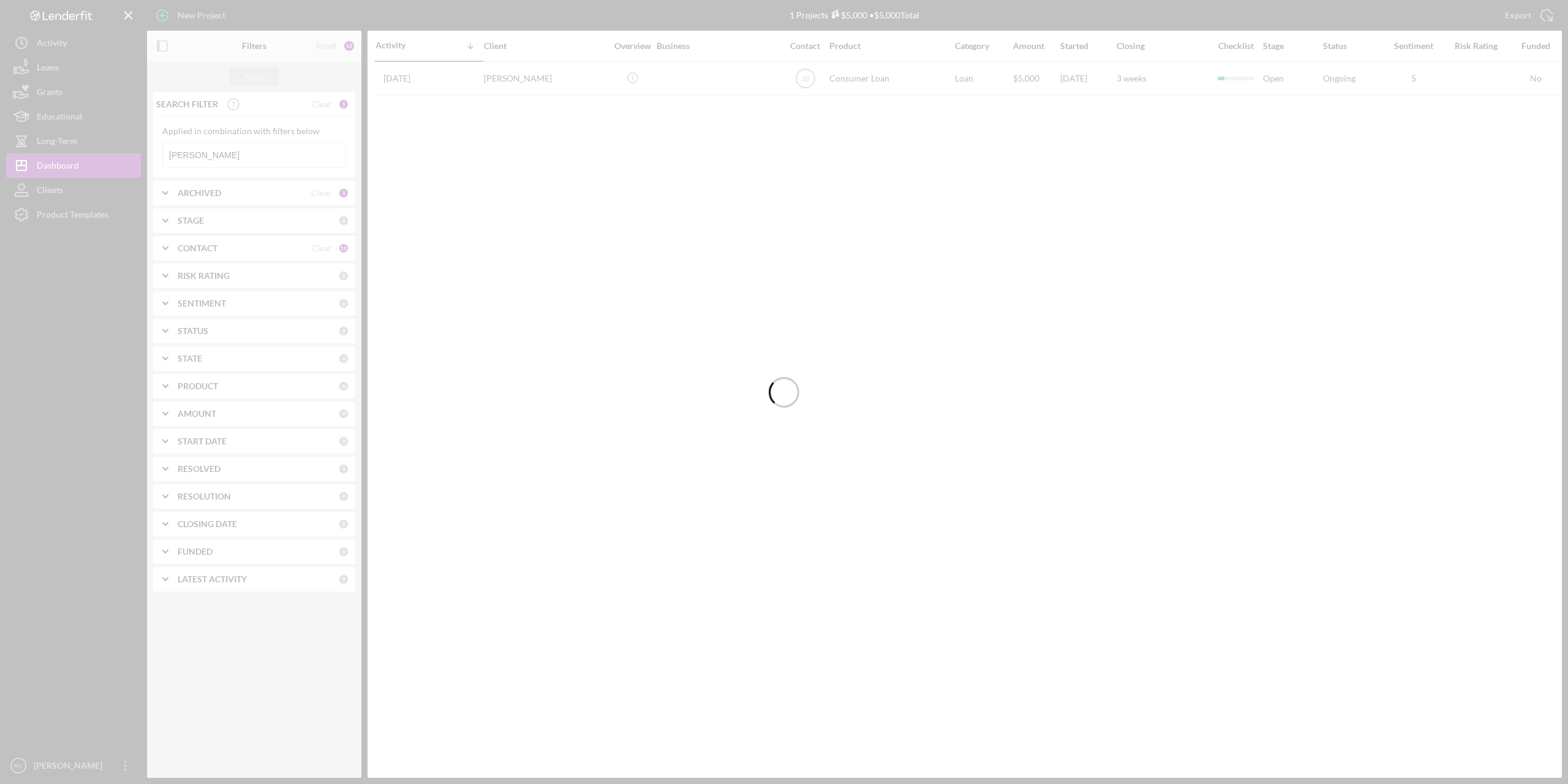
click at [217, 155] on div at bounding box center [784, 392] width 1568 height 784
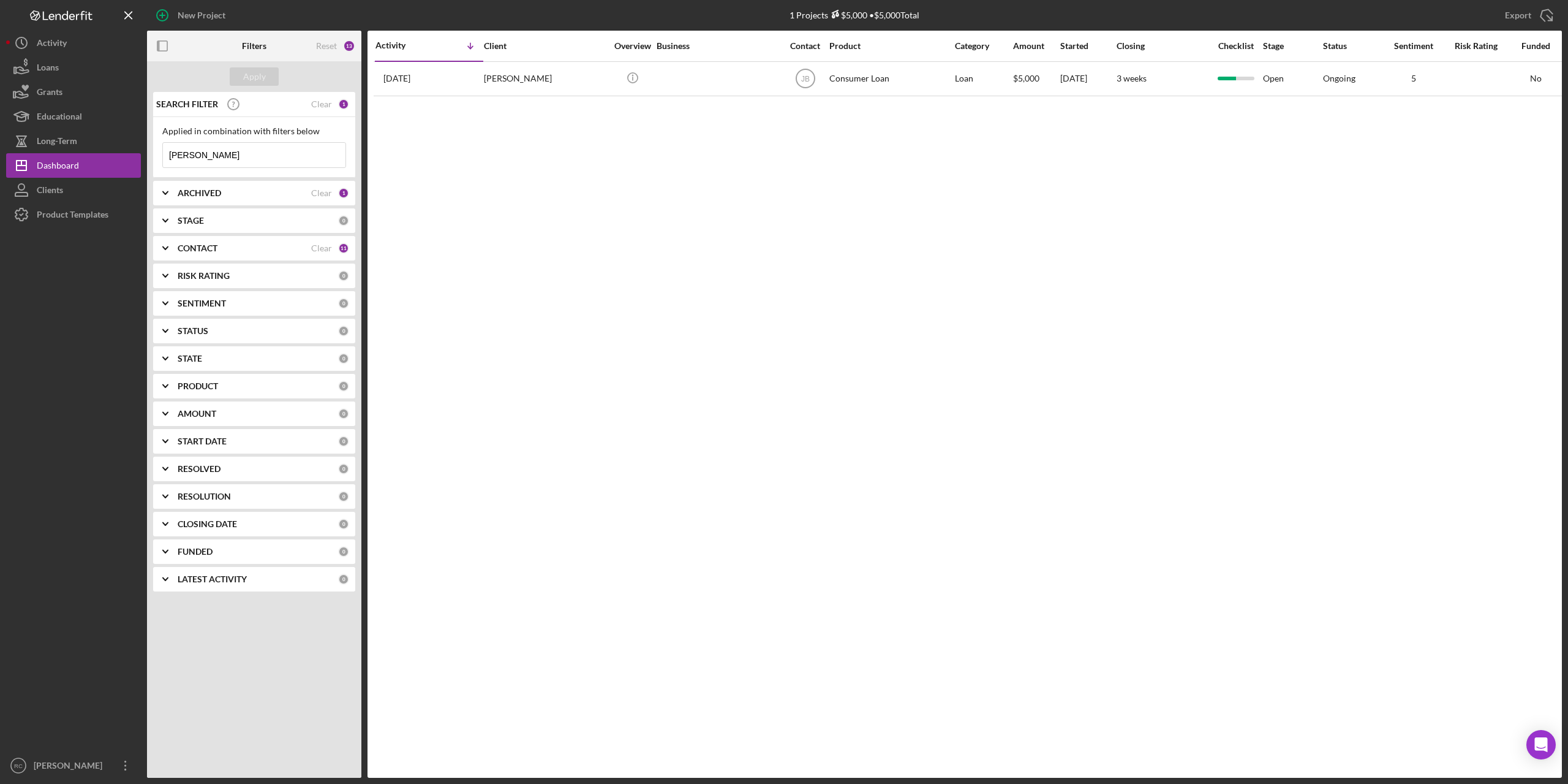
click at [195, 155] on input "[PERSON_NAME]" at bounding box center [254, 155] width 182 height 24
type input "w"
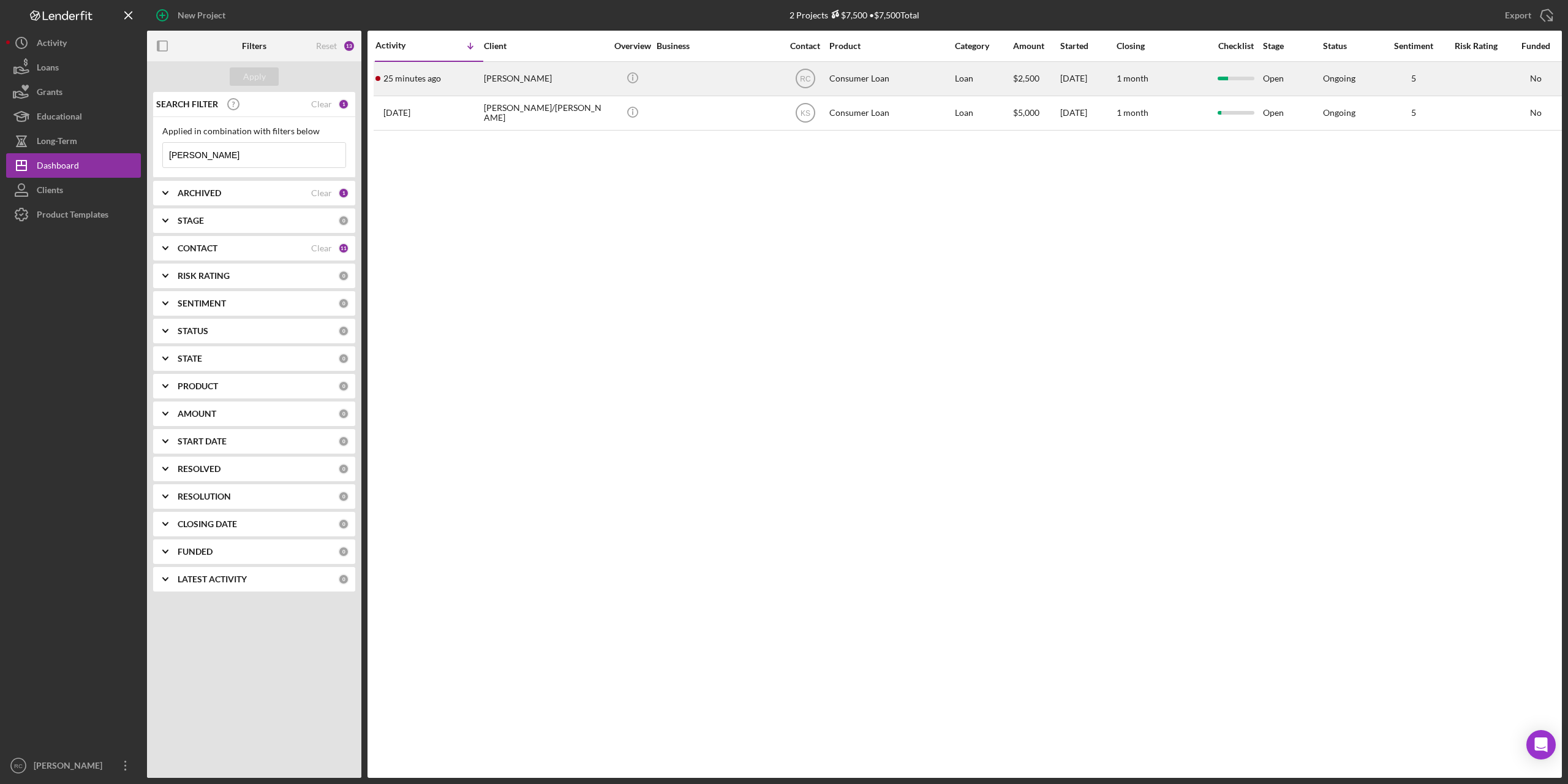
type input "mary"
click at [530, 78] on div "Mary Houghton" at bounding box center [545, 78] width 123 height 33
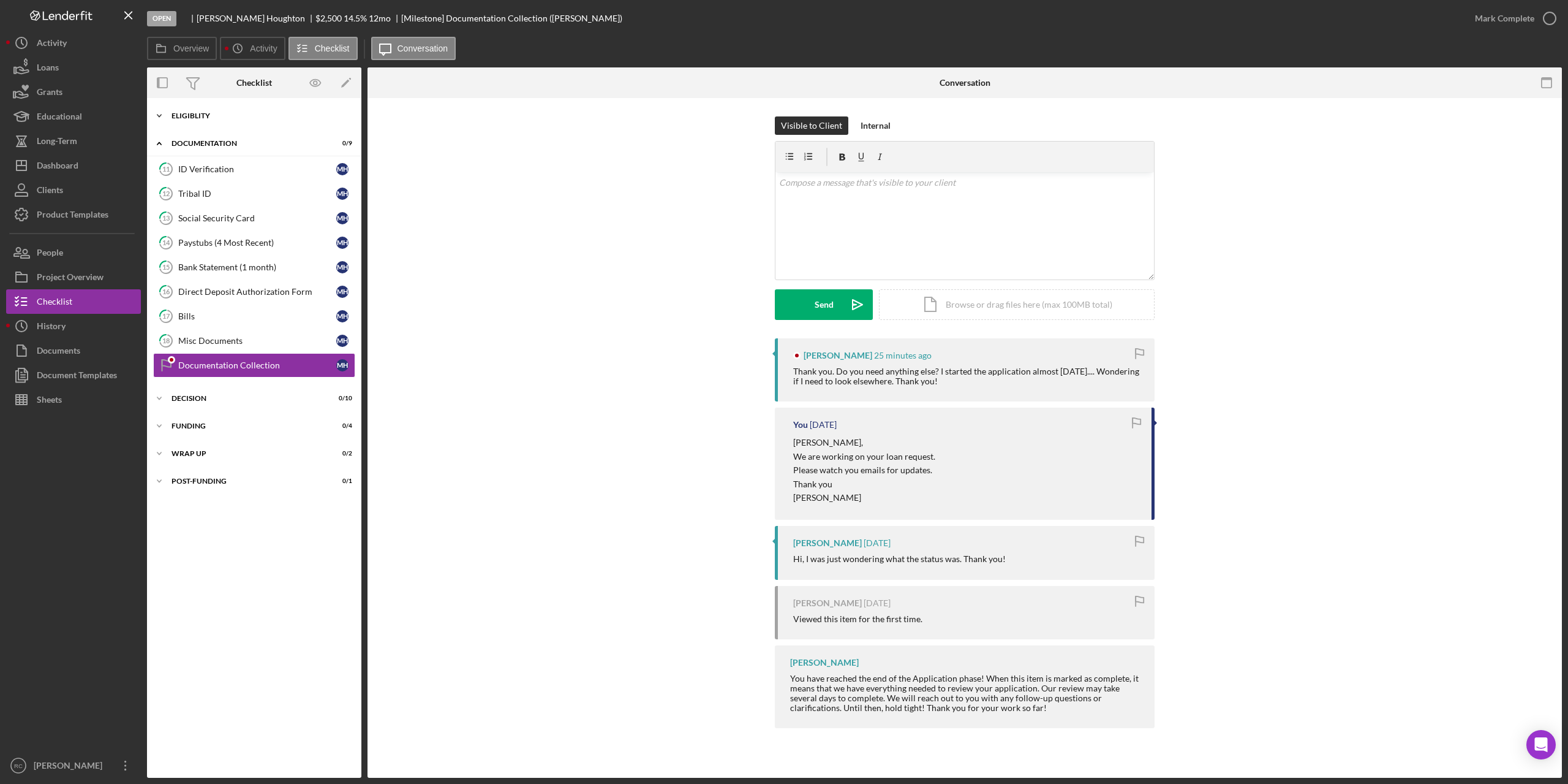
click at [202, 112] on div "Eligiblity" at bounding box center [259, 116] width 175 height 7
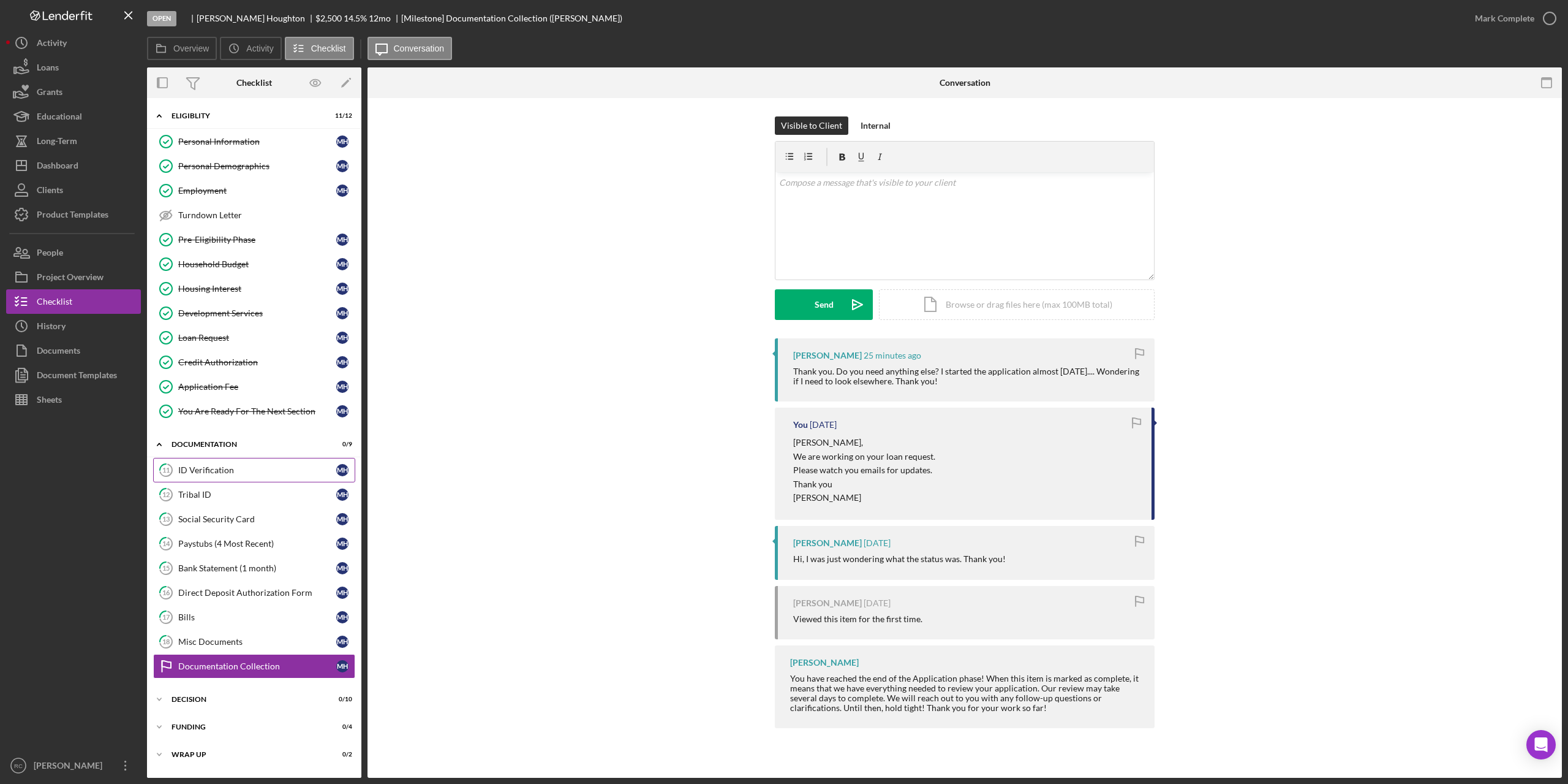
click at [216, 469] on div "ID Verification" at bounding box center [257, 469] width 158 height 10
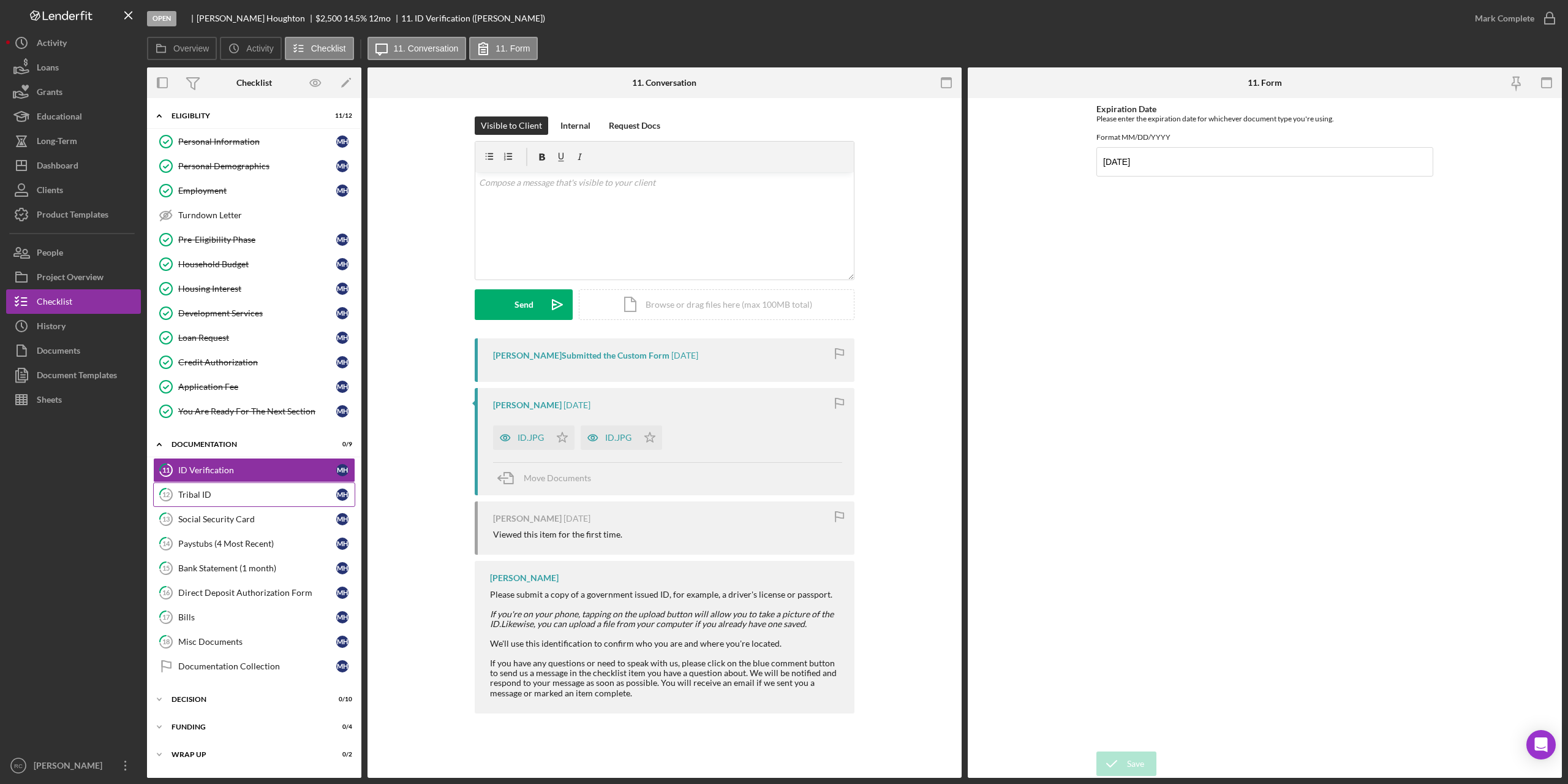
click at [203, 491] on div "Tribal ID" at bounding box center [257, 494] width 158 height 10
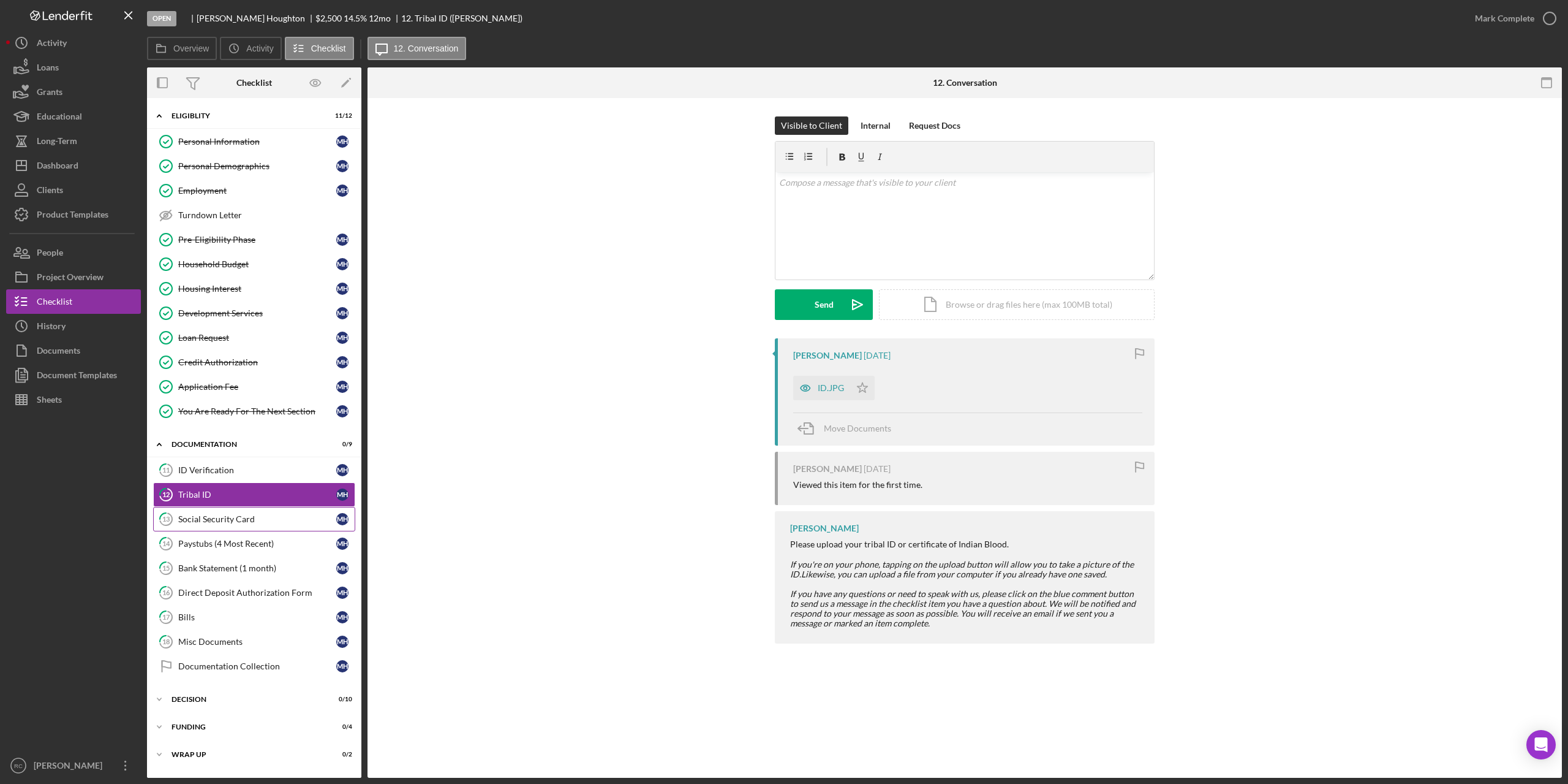
click at [202, 518] on div "Social Security Card" at bounding box center [257, 519] width 158 height 10
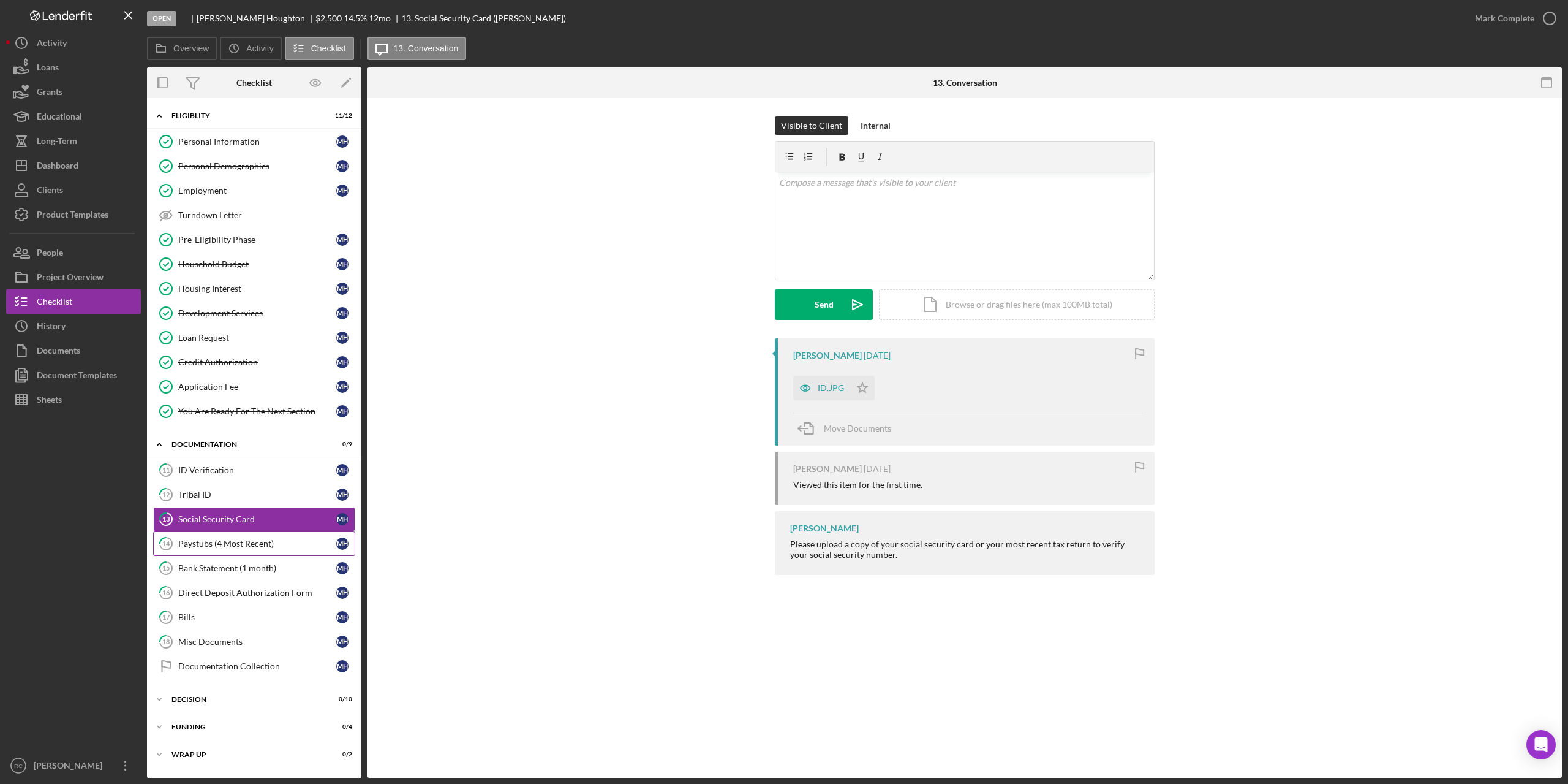
click at [198, 540] on div "Paystubs (4 Most Recent)" at bounding box center [257, 543] width 158 height 10
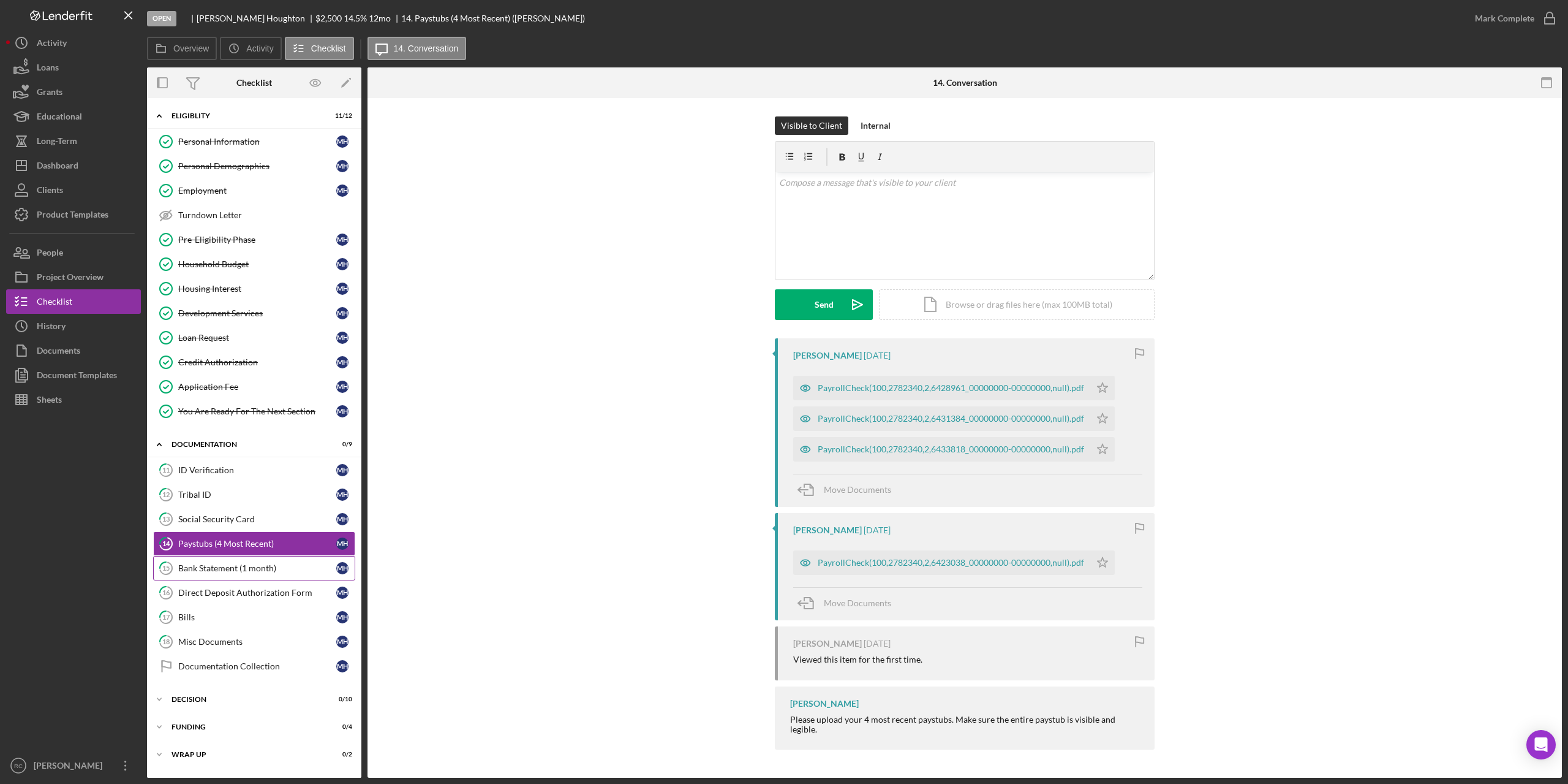
click at [202, 565] on div "Bank Statement (1 month)" at bounding box center [257, 568] width 158 height 10
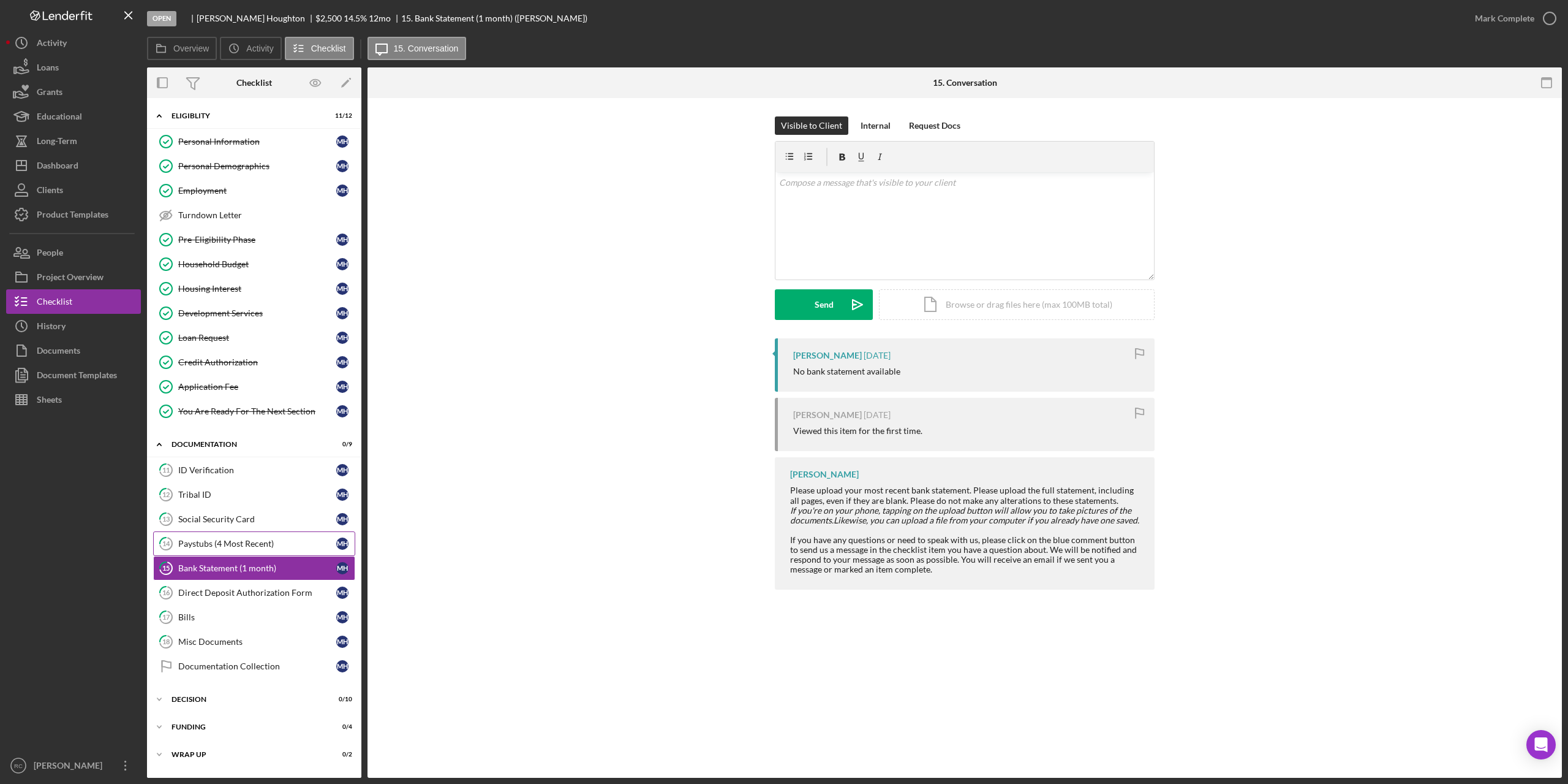
click at [202, 544] on div "Paystubs (4 Most Recent)" at bounding box center [257, 543] width 158 height 10
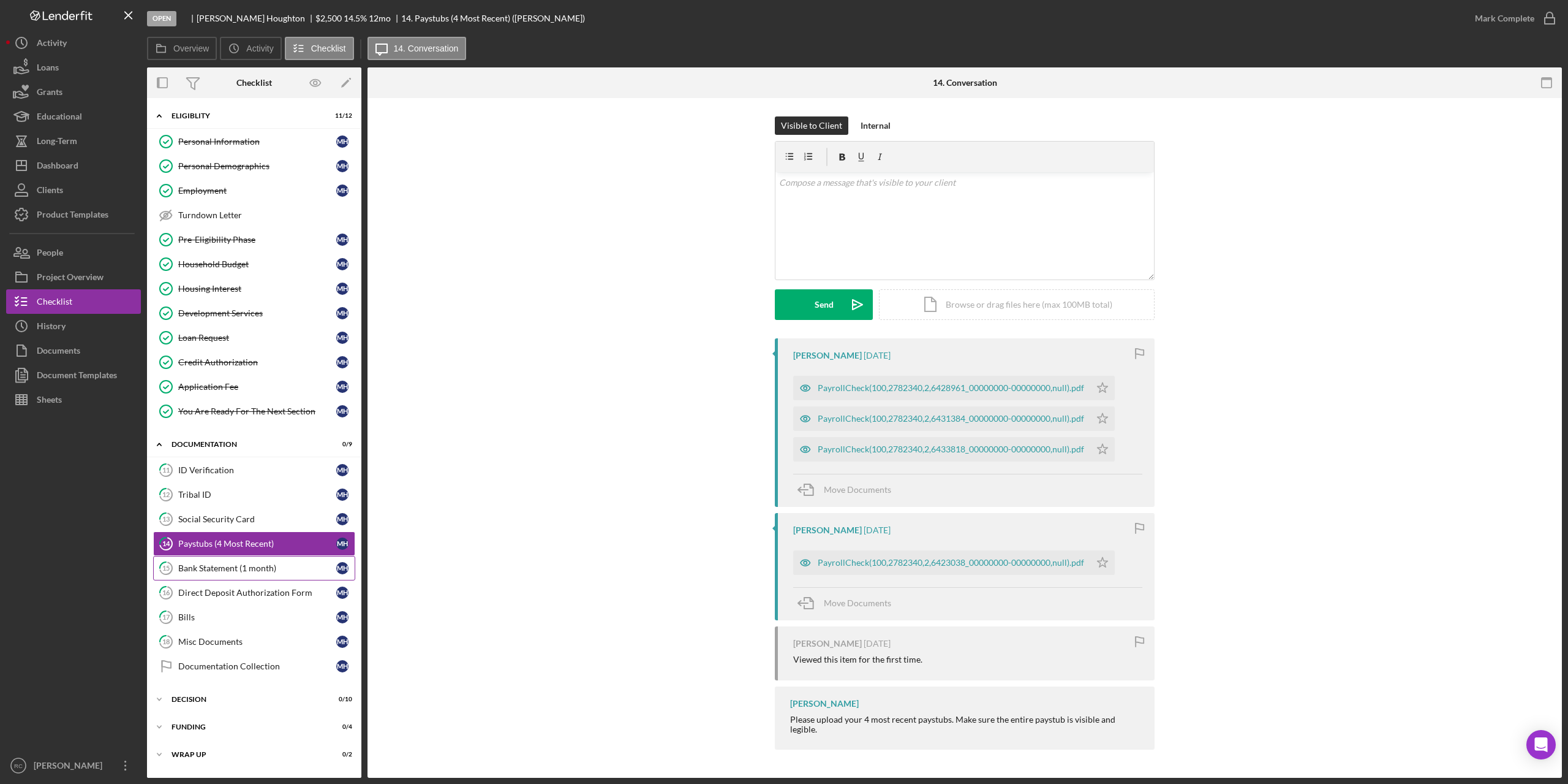
click at [199, 568] on div "Bank Statement (1 month)" at bounding box center [257, 568] width 158 height 10
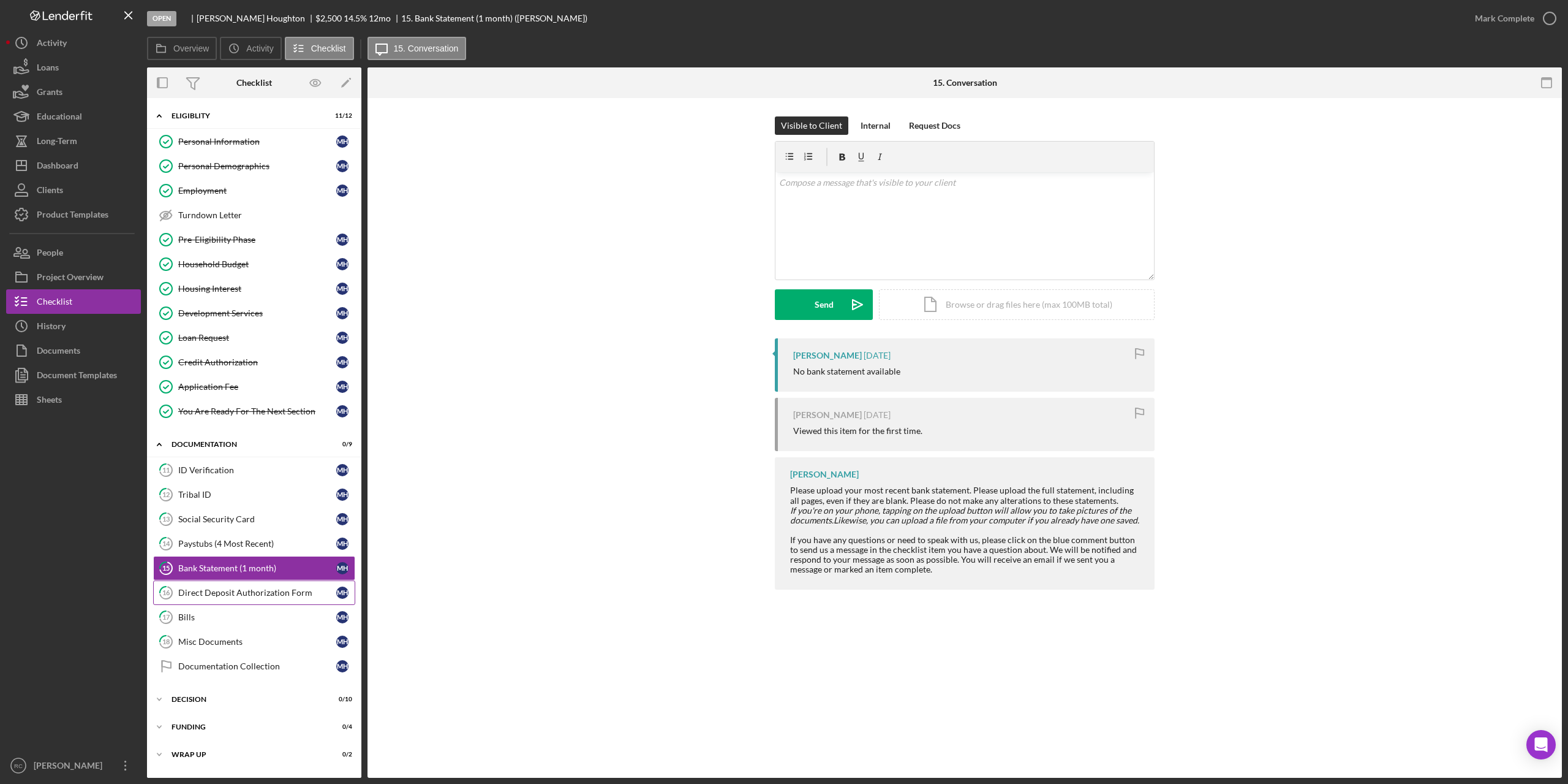
click at [203, 591] on div "Direct Deposit Authorization Form" at bounding box center [257, 592] width 158 height 10
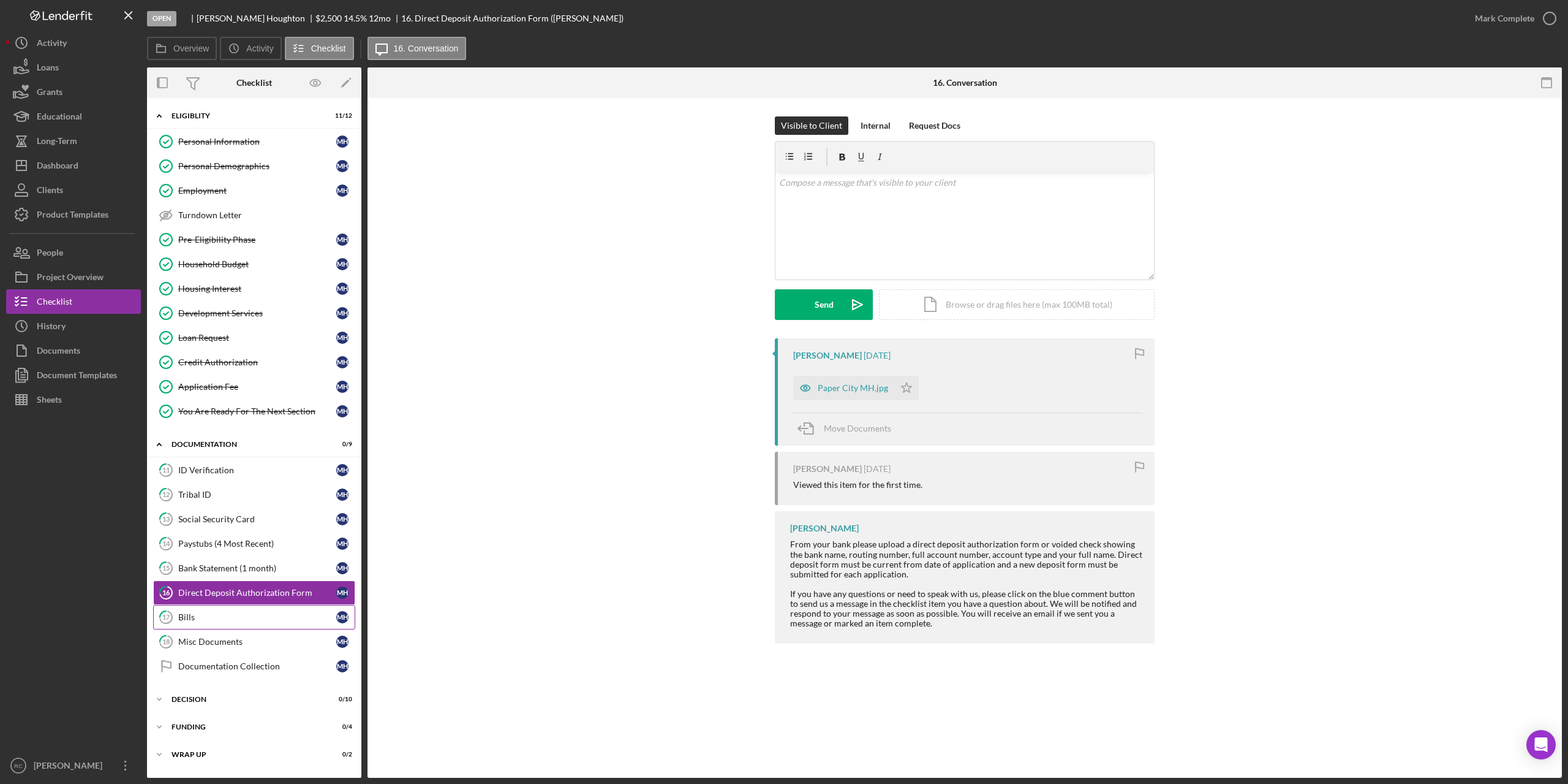
click at [185, 613] on div "Bills" at bounding box center [257, 616] width 158 height 10
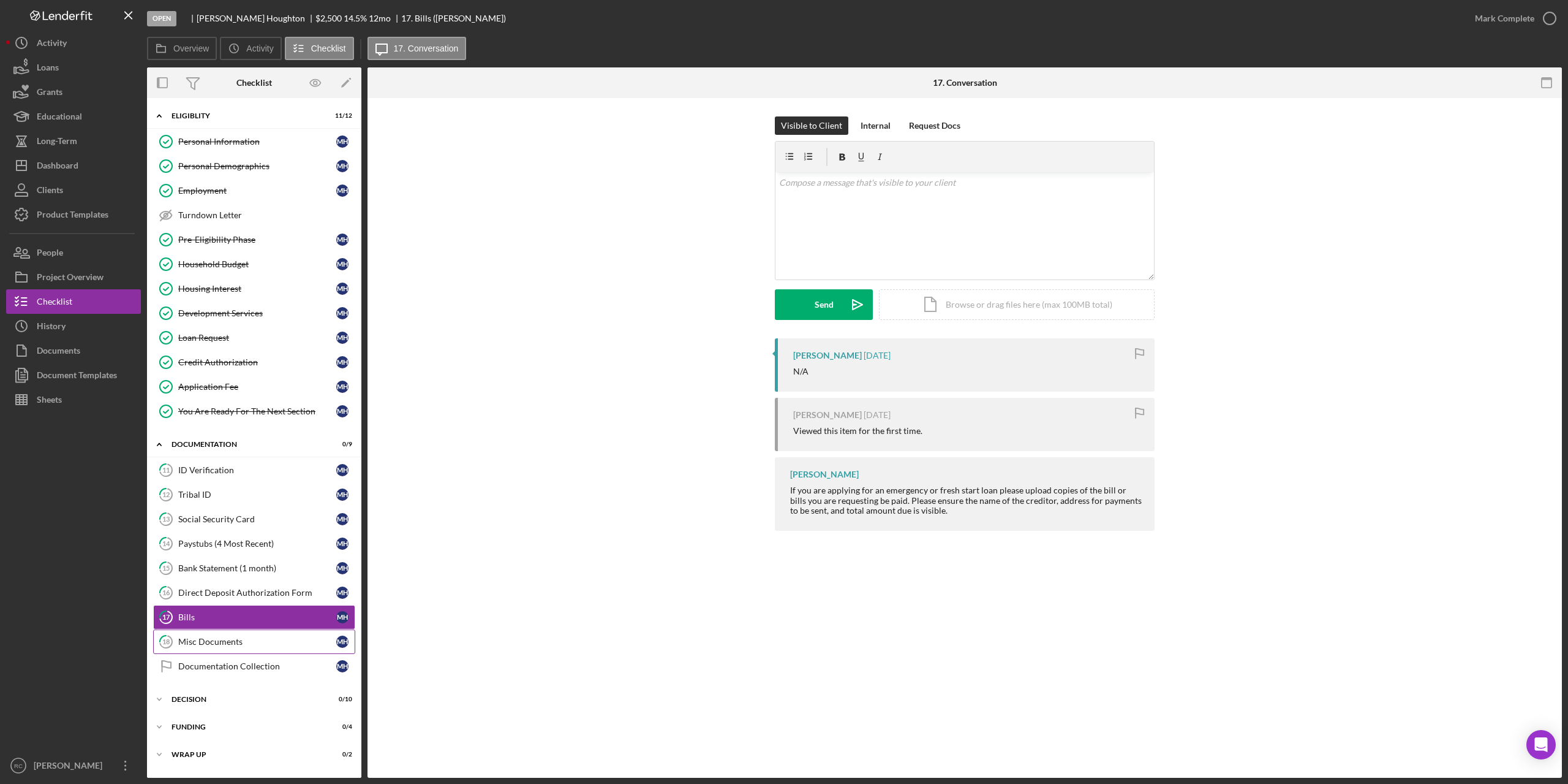
click at [194, 641] on div "Misc Documents" at bounding box center [257, 641] width 158 height 10
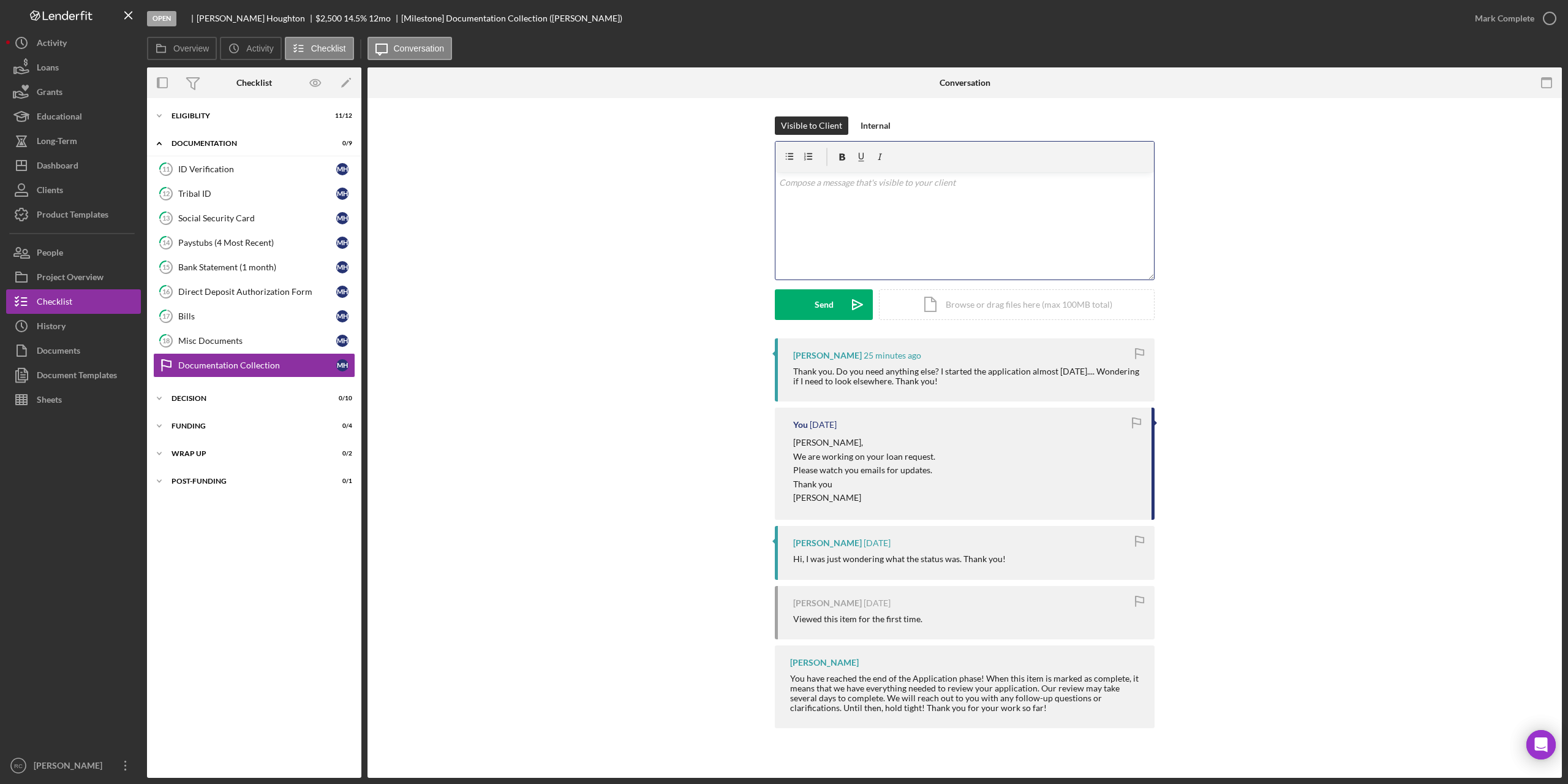
click at [820, 201] on div "v Color teal Color pink Remove color Add row above Add row below Add column bef…" at bounding box center [965, 225] width 379 height 107
click at [816, 306] on div "Send" at bounding box center [824, 304] width 19 height 31
